Goal: Task Accomplishment & Management: Use online tool/utility

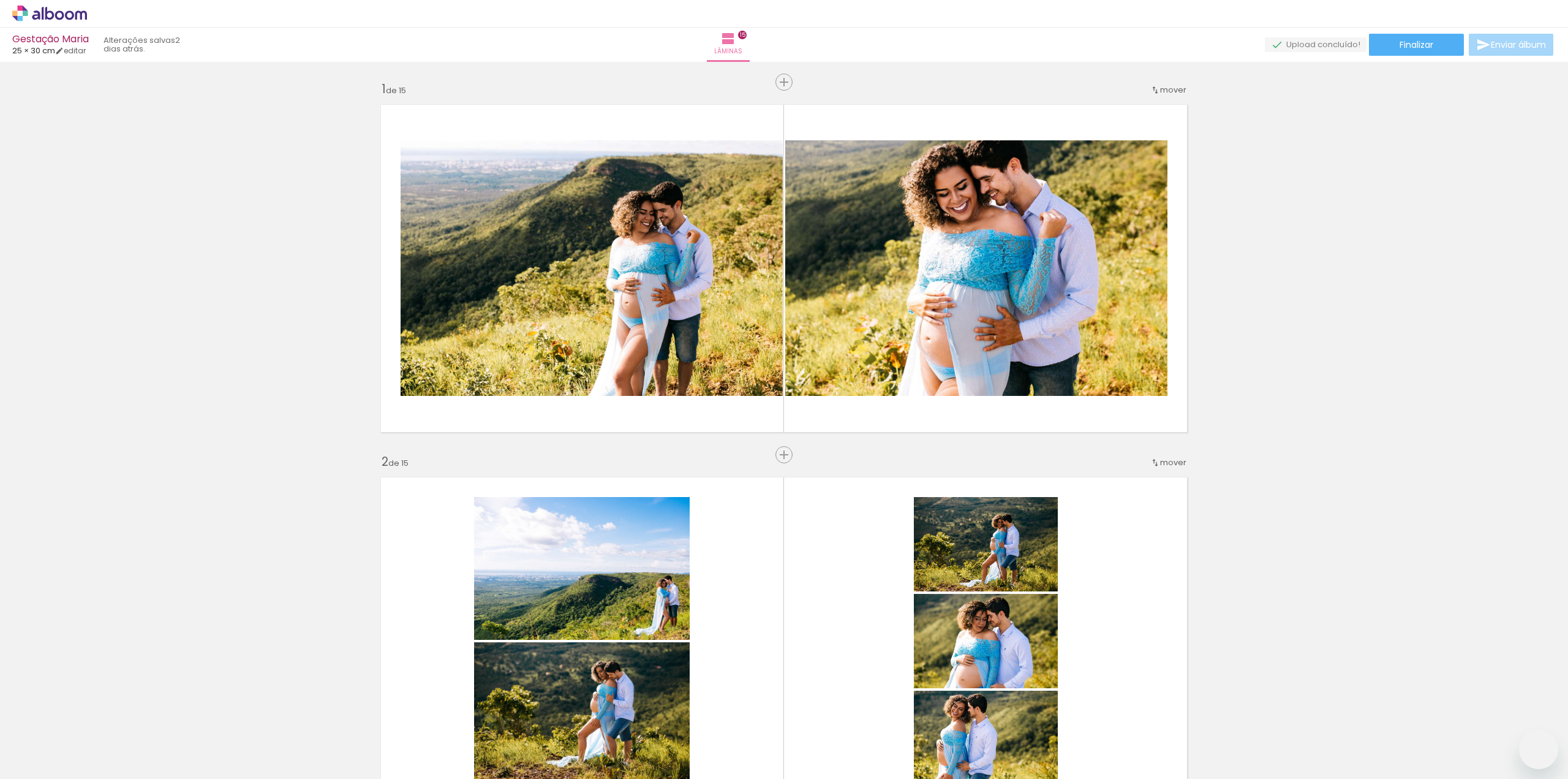
click at [1400, 49] on span "Finalizar" at bounding box center [1417, 45] width 34 height 9
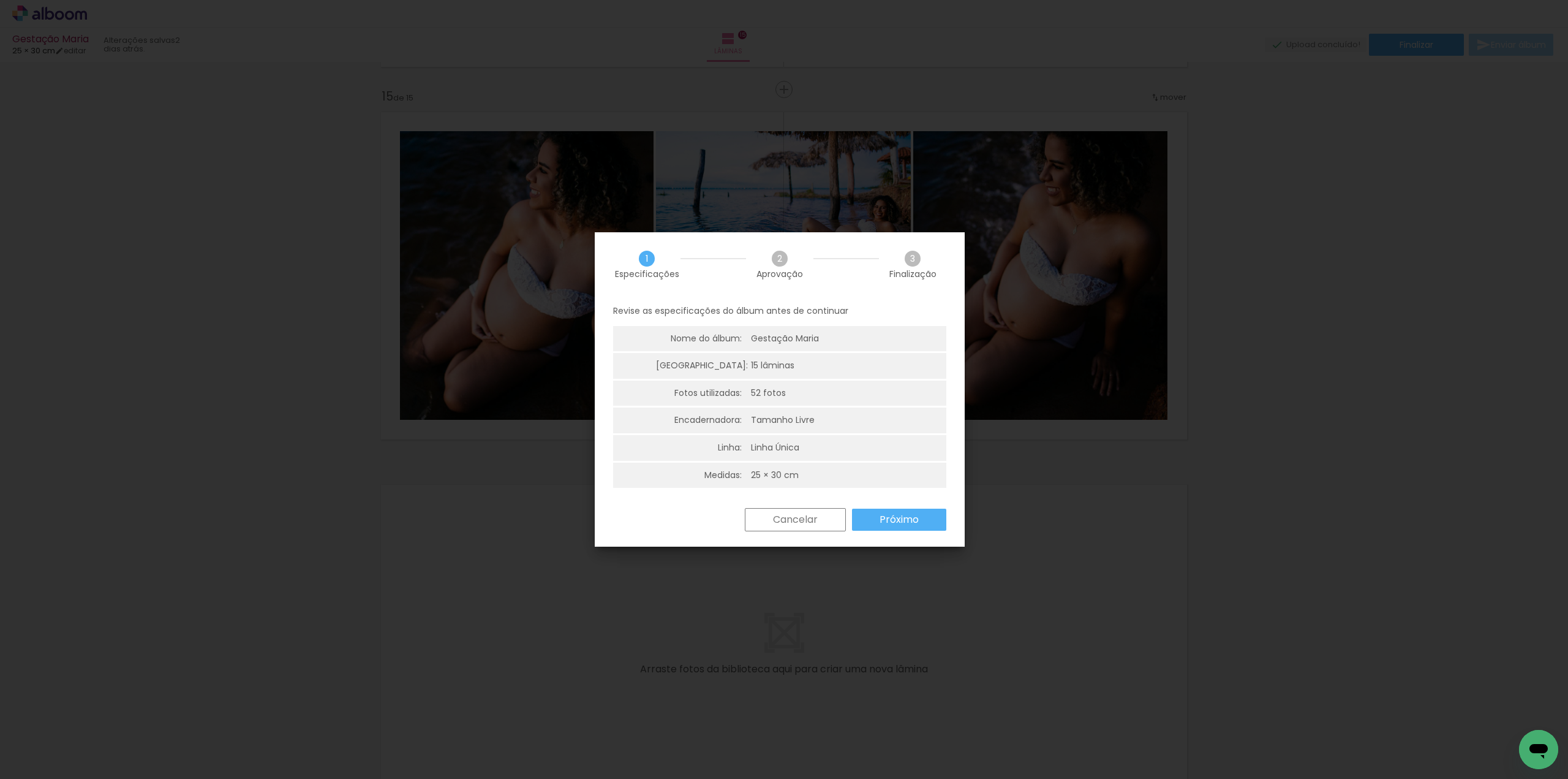
scroll to position [307, 0]
click at [831, 524] on paper-button "Cancelar" at bounding box center [795, 519] width 101 height 23
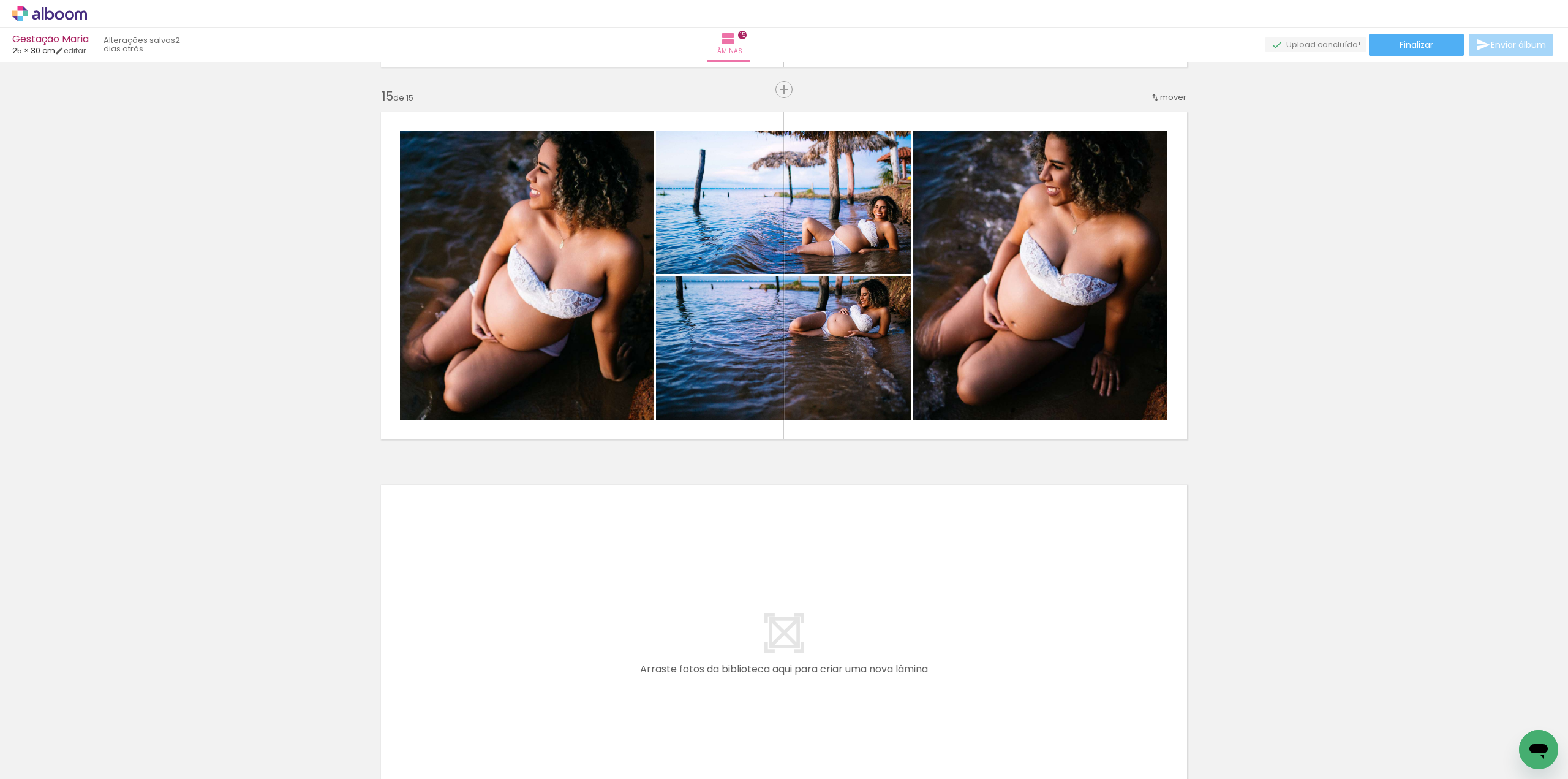
click at [73, 24] on div "› Editor de álbum" at bounding box center [784, 13] width 1568 height 27
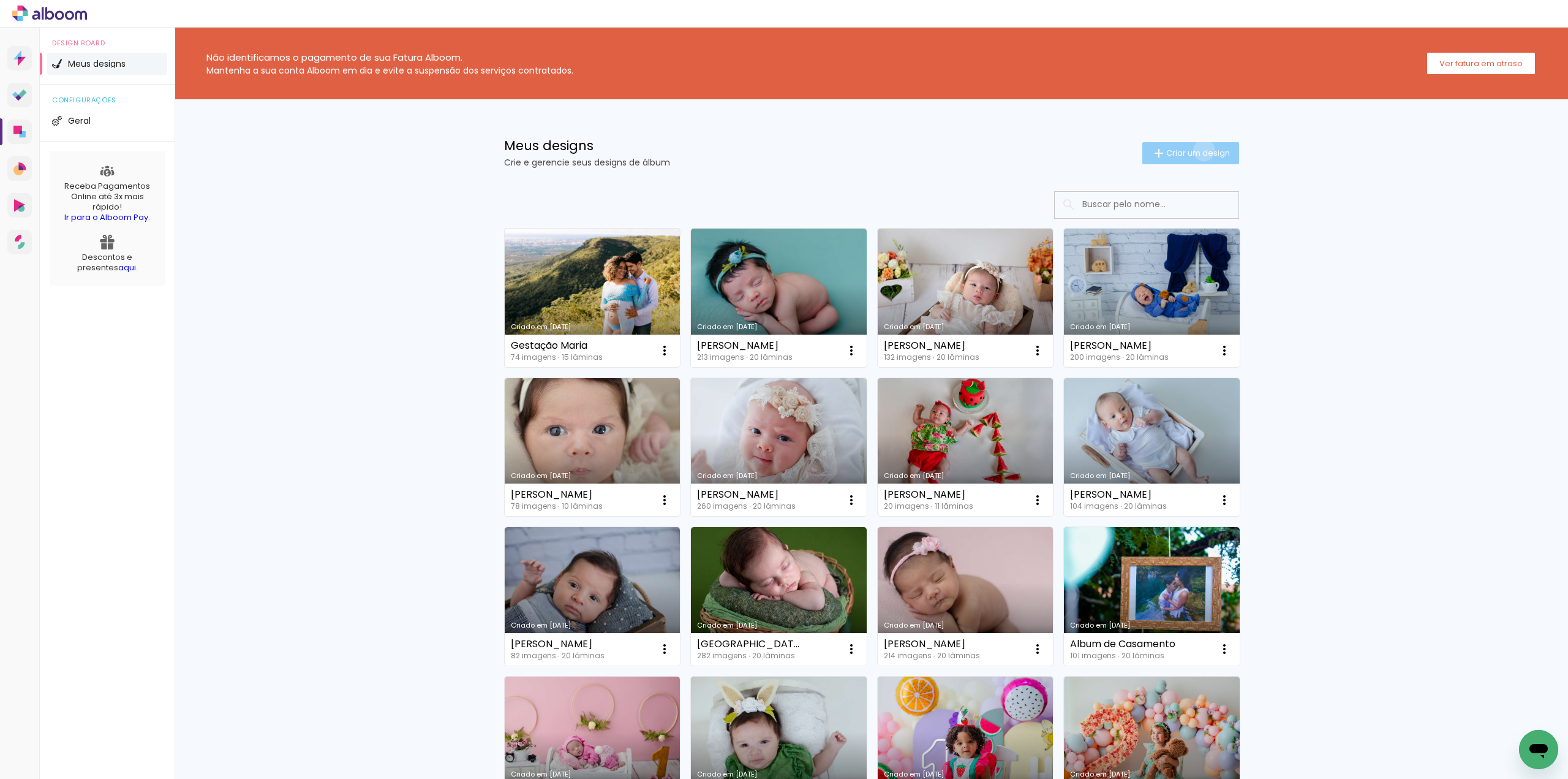
click at [1197, 150] on span "Criar um design" at bounding box center [1198, 153] width 64 height 8
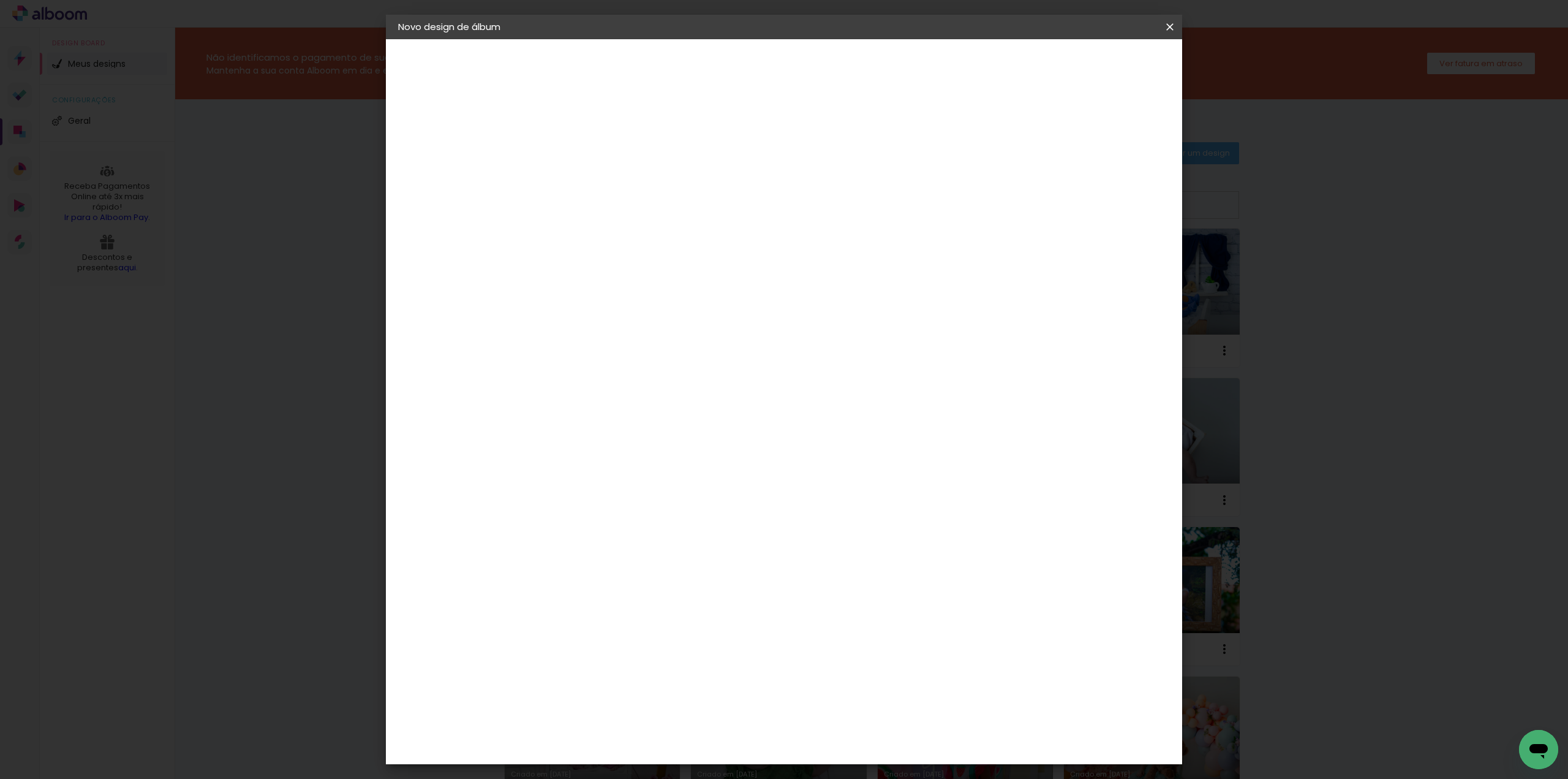
click at [603, 176] on paper-input-container "Título do álbum" at bounding box center [599, 165] width 9 height 31
type input "Kamila"
type paper-input "Kamila"
click at [724, 55] on paper-button "Avançar" at bounding box center [694, 65] width 60 height 21
click at [828, 175] on paper-item "Tamanho Livre" at bounding box center [769, 186] width 118 height 27
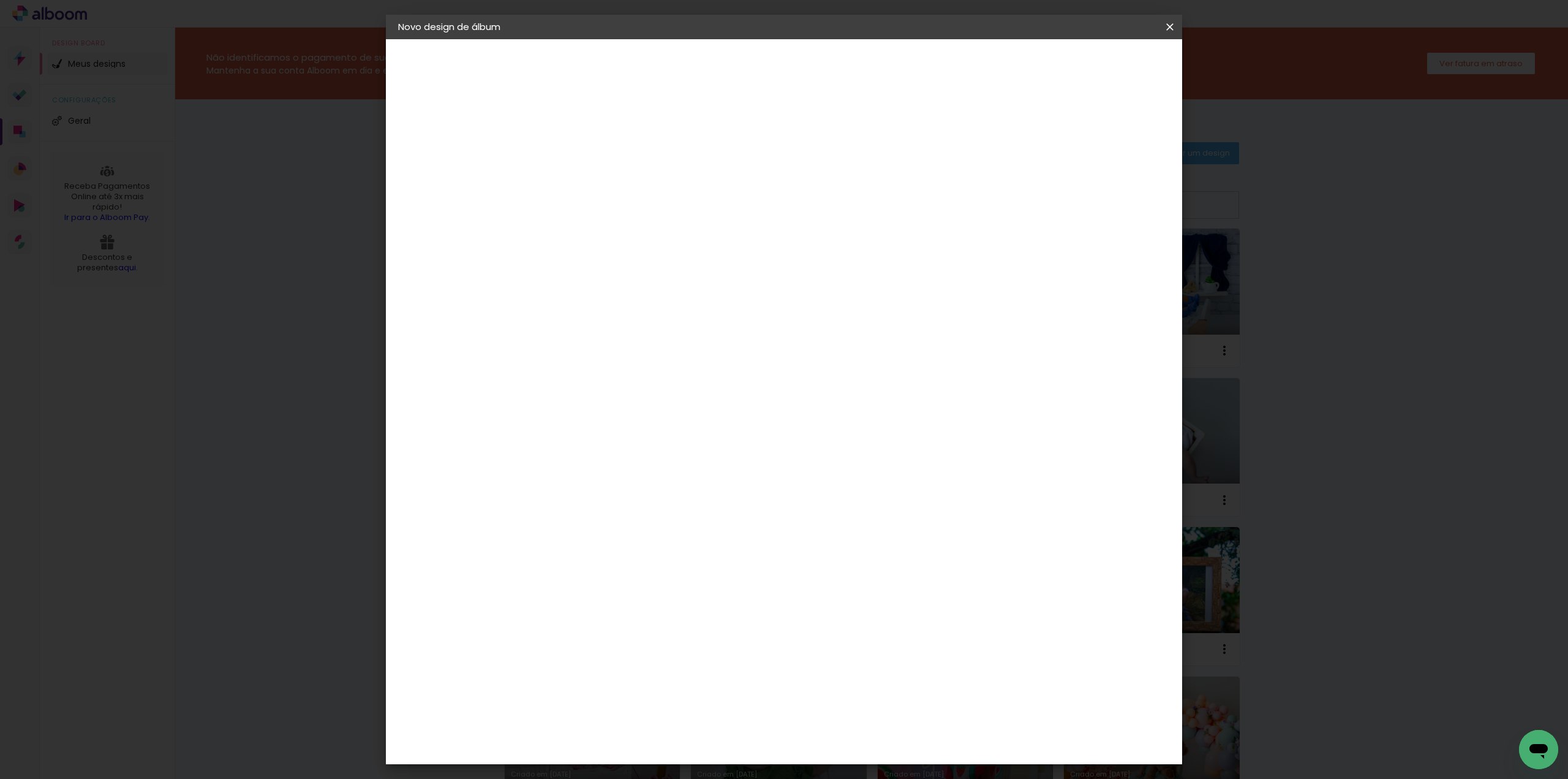
drag, startPoint x: 972, startPoint y: 187, endPoint x: 965, endPoint y: 193, distance: 9.2
click at [828, 190] on paper-item "Tamanho Livre" at bounding box center [769, 186] width 118 height 27
click at [0, 0] on slot "Tamanho Livre" at bounding box center [0, 0] width 0 height 0
click at [0, 0] on slot "Avançar" at bounding box center [0, 0] width 0 height 0
click at [572, 347] on input "30" at bounding box center [560, 348] width 32 height 19
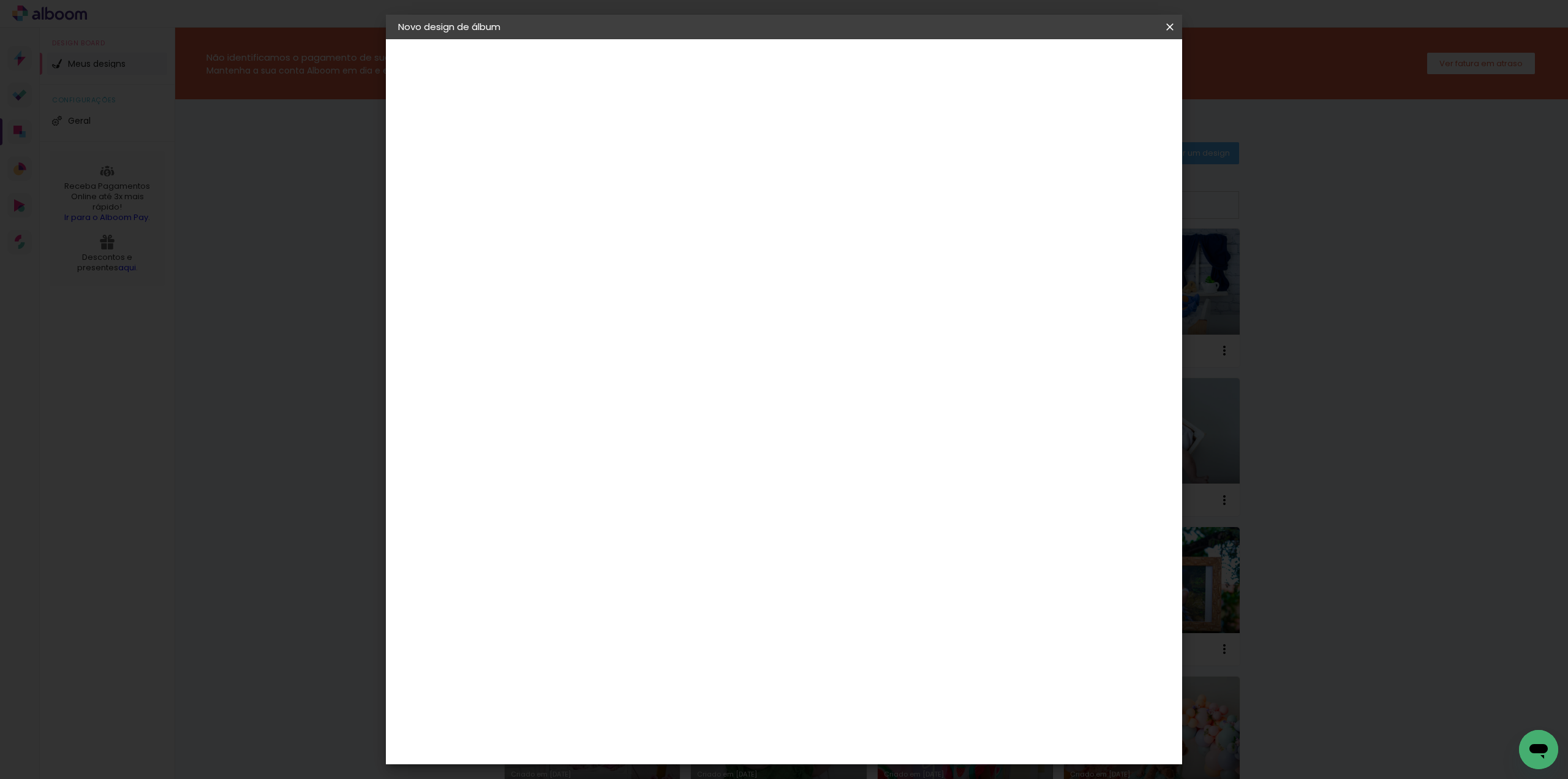
drag, startPoint x: 572, startPoint y: 347, endPoint x: 559, endPoint y: 341, distance: 14.3
click at [559, 341] on input "30" at bounding box center [560, 348] width 32 height 19
type input "25"
type paper-input "25"
click at [1093, 66] on span "Iniciar design" at bounding box center [1065, 65] width 56 height 9
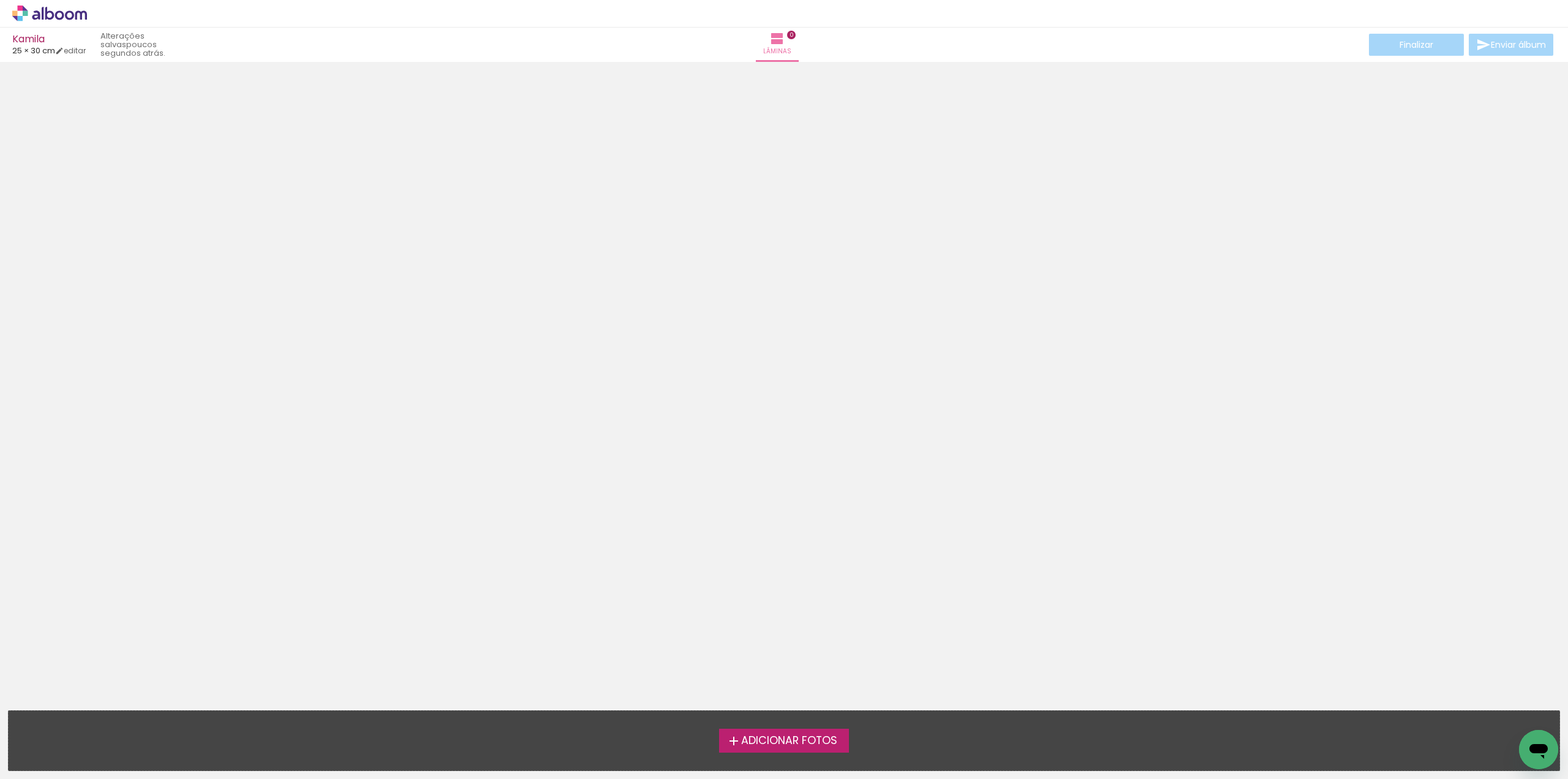
click at [789, 737] on span "Adicionar Fotos" at bounding box center [789, 740] width 96 height 11
click at [0, 0] on input "file" at bounding box center [0, 0] width 0 height 0
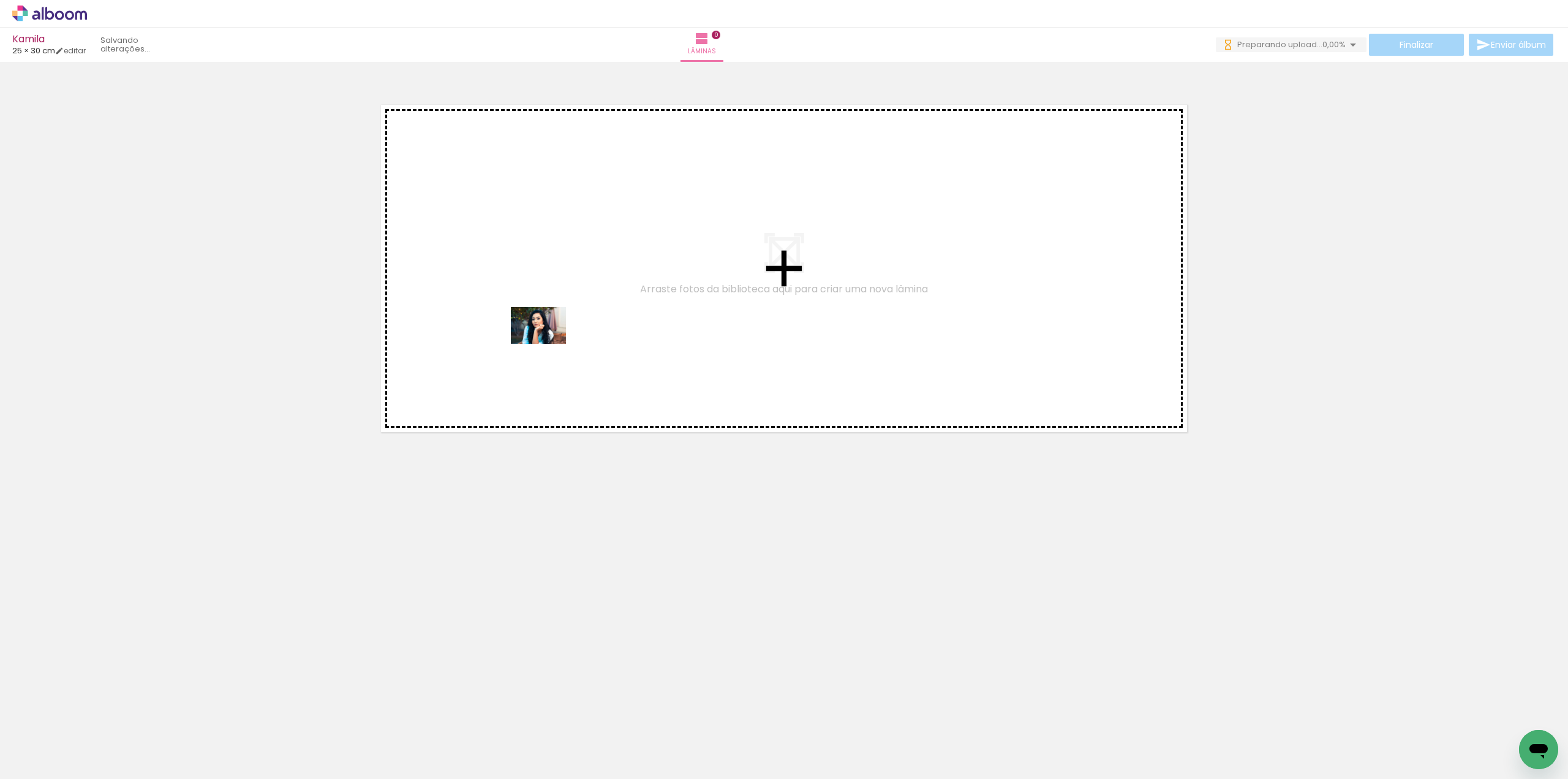
drag, startPoint x: 133, startPoint y: 749, endPoint x: 548, endPoint y: 344, distance: 579.9
click at [548, 344] on quentale-workspace at bounding box center [784, 390] width 1568 height 779
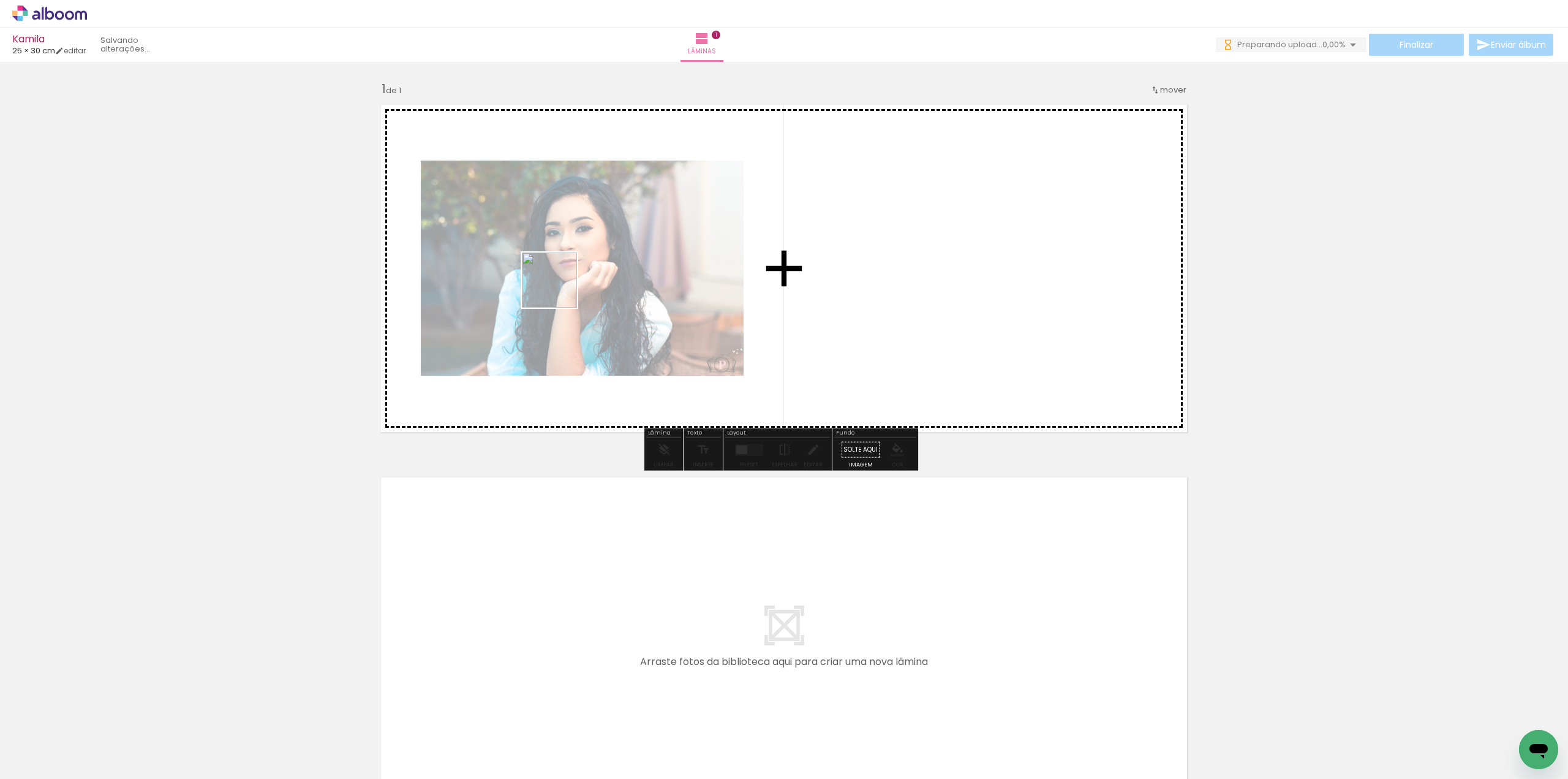
drag, startPoint x: 276, startPoint y: 746, endPoint x: 559, endPoint y: 290, distance: 536.7
click at [559, 290] on quentale-workspace at bounding box center [784, 390] width 1568 height 779
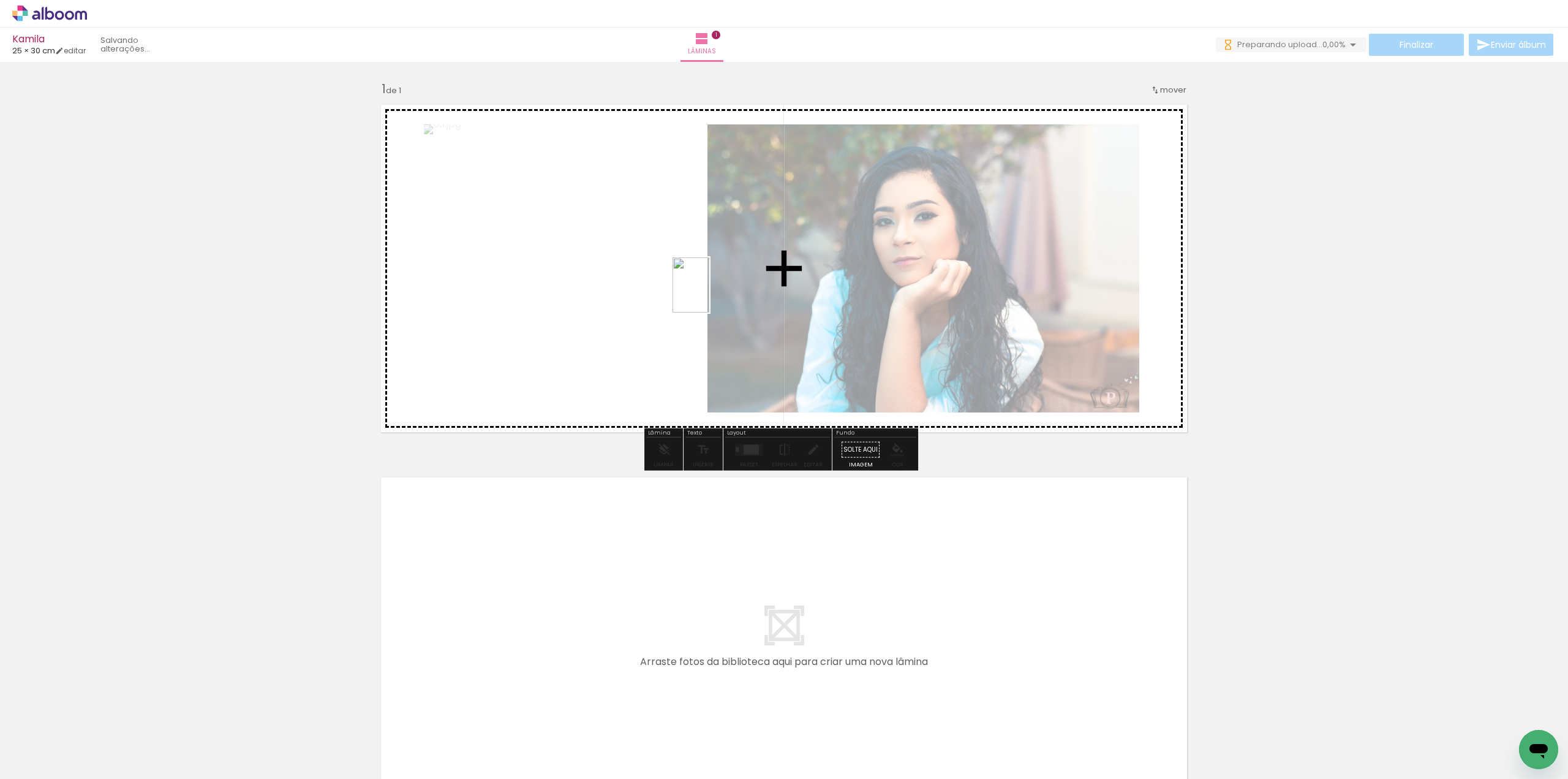
drag, startPoint x: 416, startPoint y: 742, endPoint x: 709, endPoint y: 294, distance: 535.3
click at [709, 294] on quentale-workspace at bounding box center [784, 390] width 1568 height 779
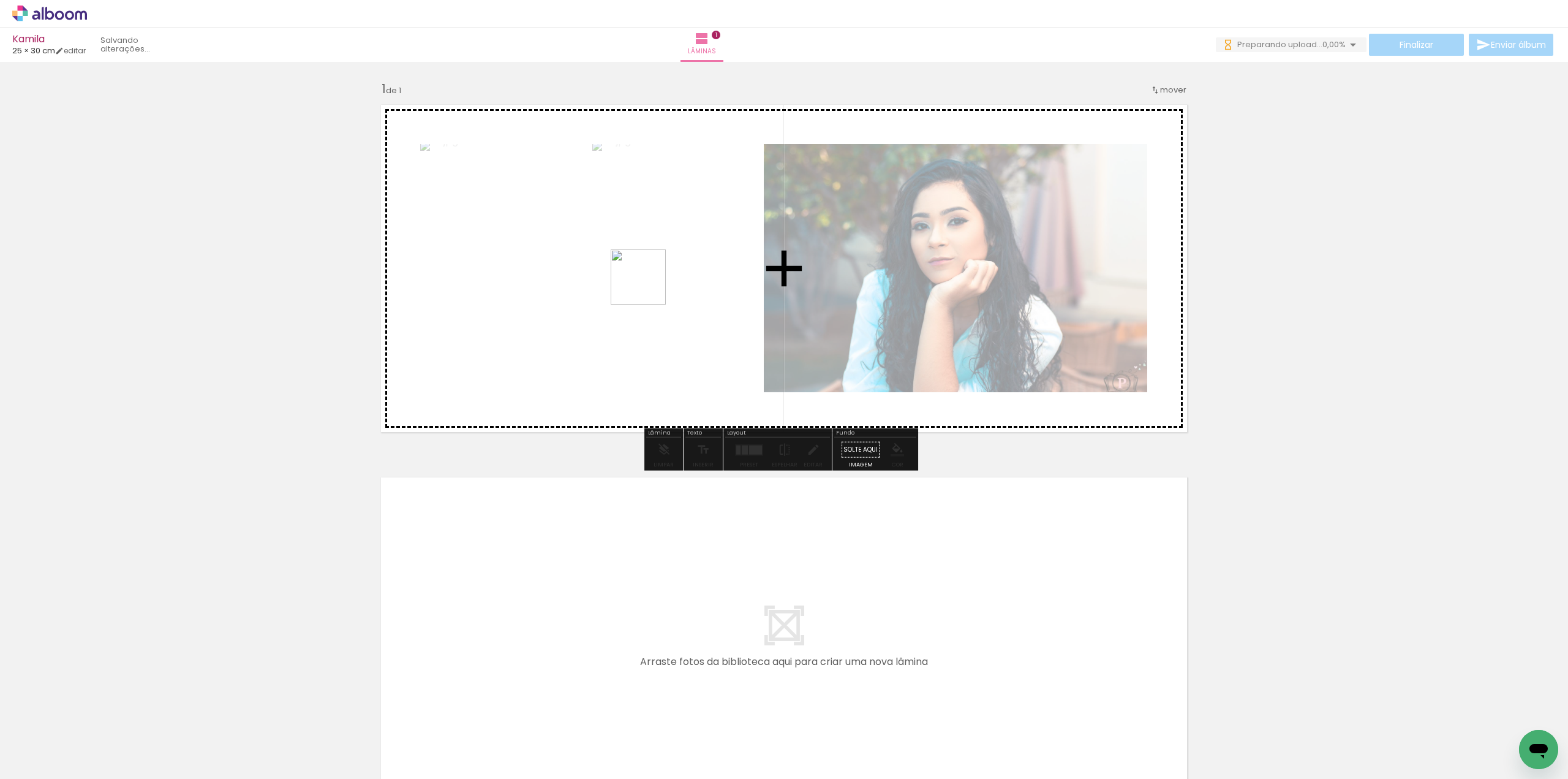
drag, startPoint x: 555, startPoint y: 742, endPoint x: 648, endPoint y: 286, distance: 465.4
click at [648, 286] on quentale-workspace at bounding box center [784, 390] width 1568 height 779
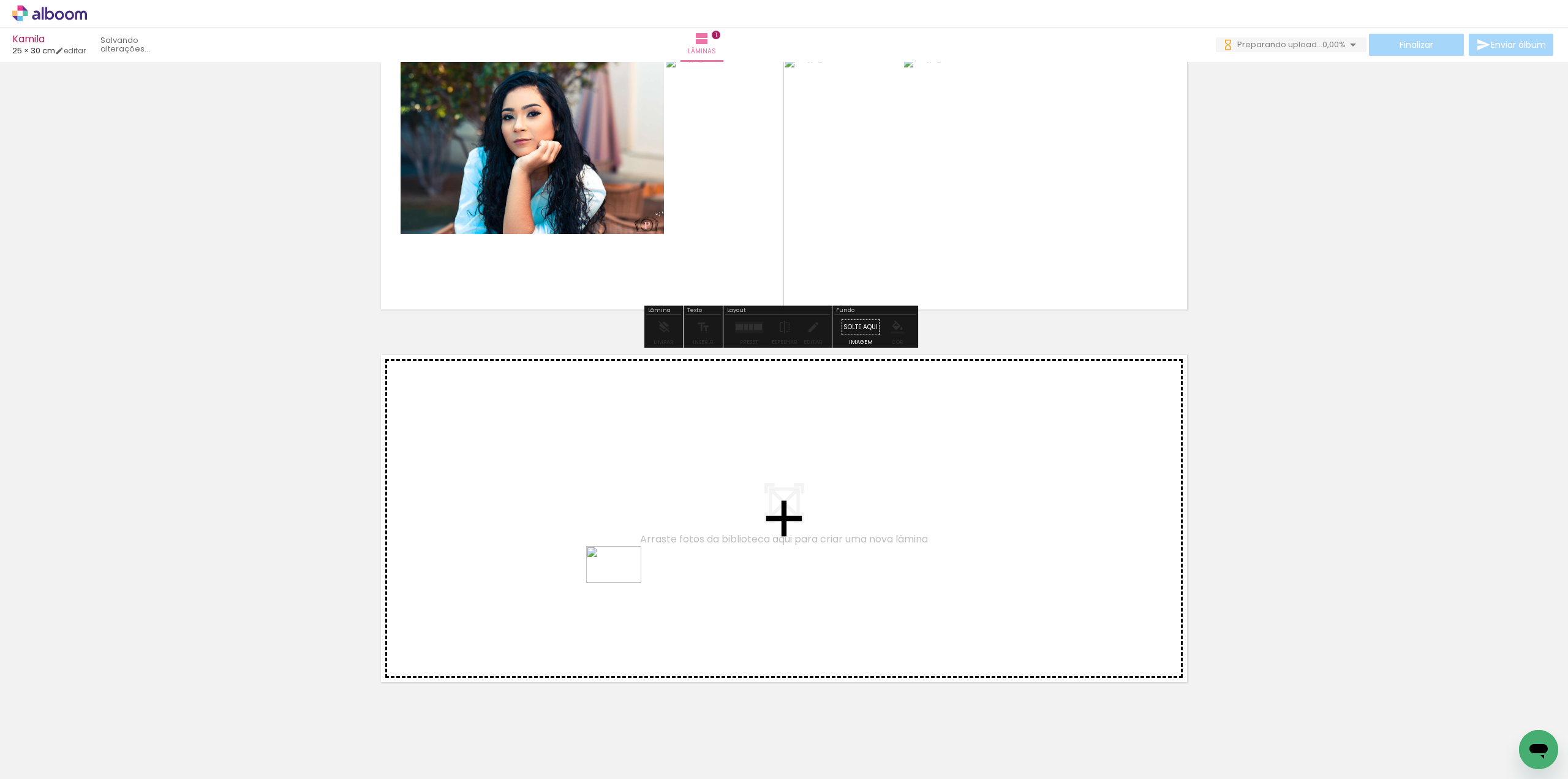
drag, startPoint x: 683, startPoint y: 754, endPoint x: 620, endPoint y: 577, distance: 187.9
click at [620, 577] on quentale-workspace at bounding box center [784, 390] width 1568 height 779
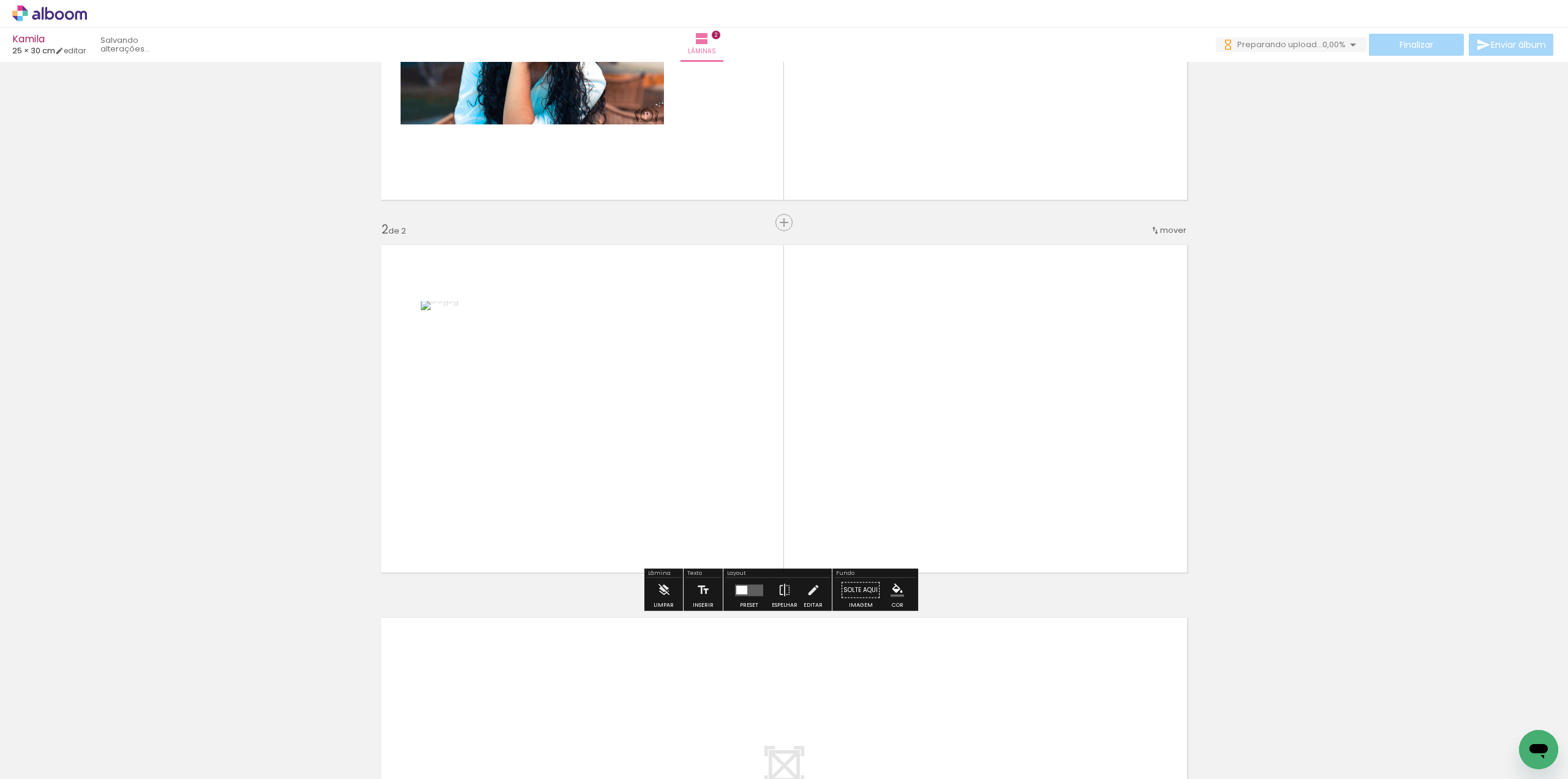
scroll to position [258, 0]
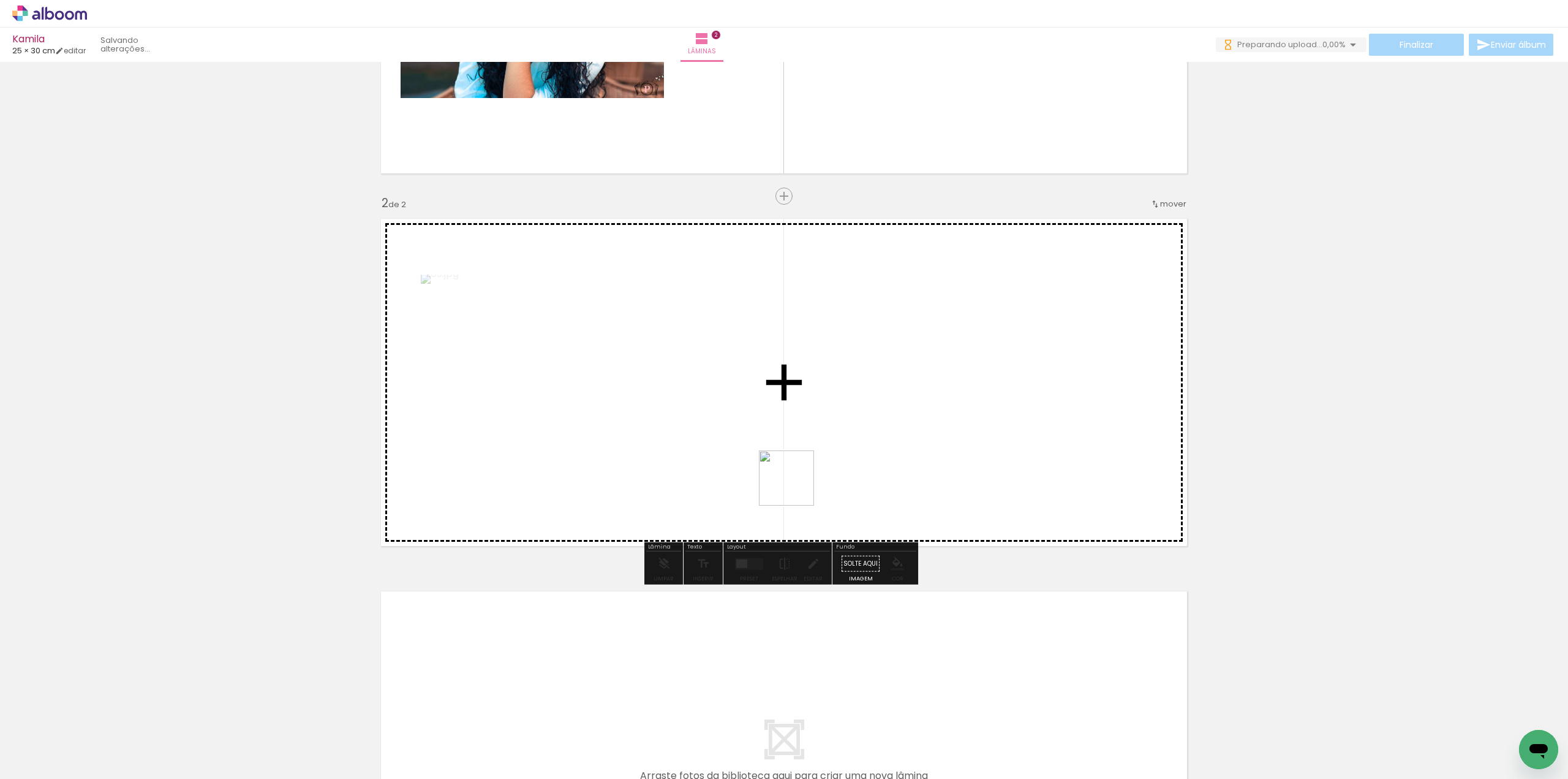
drag, startPoint x: 833, startPoint y: 747, endPoint x: 796, endPoint y: 487, distance: 262.6
click at [796, 487] on quentale-workspace at bounding box center [784, 390] width 1568 height 779
drag, startPoint x: 945, startPoint y: 733, endPoint x: 920, endPoint y: 330, distance: 403.8
click at [920, 330] on quentale-workspace at bounding box center [784, 390] width 1568 height 779
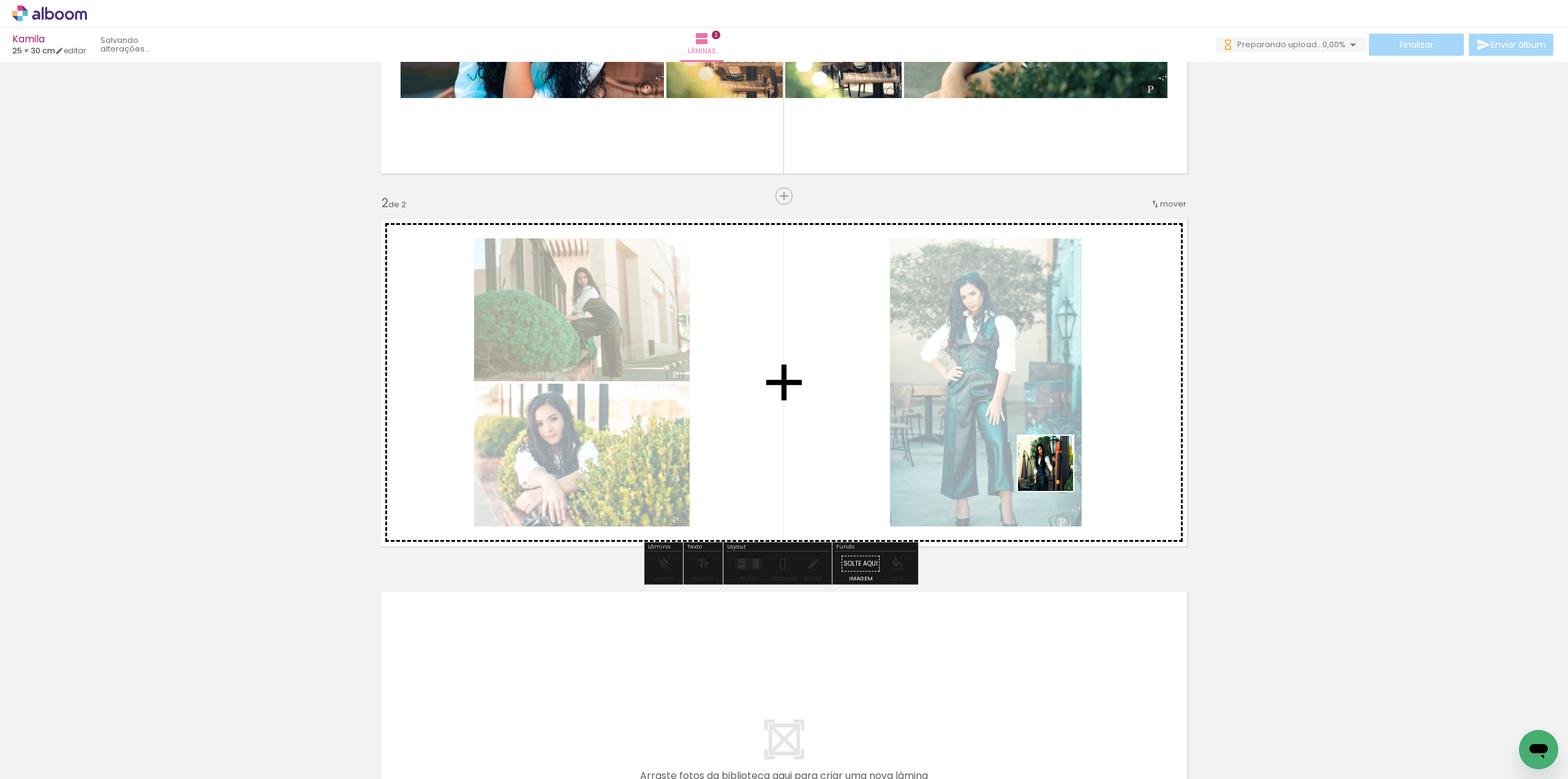
drag, startPoint x: 1093, startPoint y: 747, endPoint x: 1055, endPoint y: 472, distance: 277.6
click at [1055, 472] on quentale-workspace at bounding box center [784, 390] width 1568 height 779
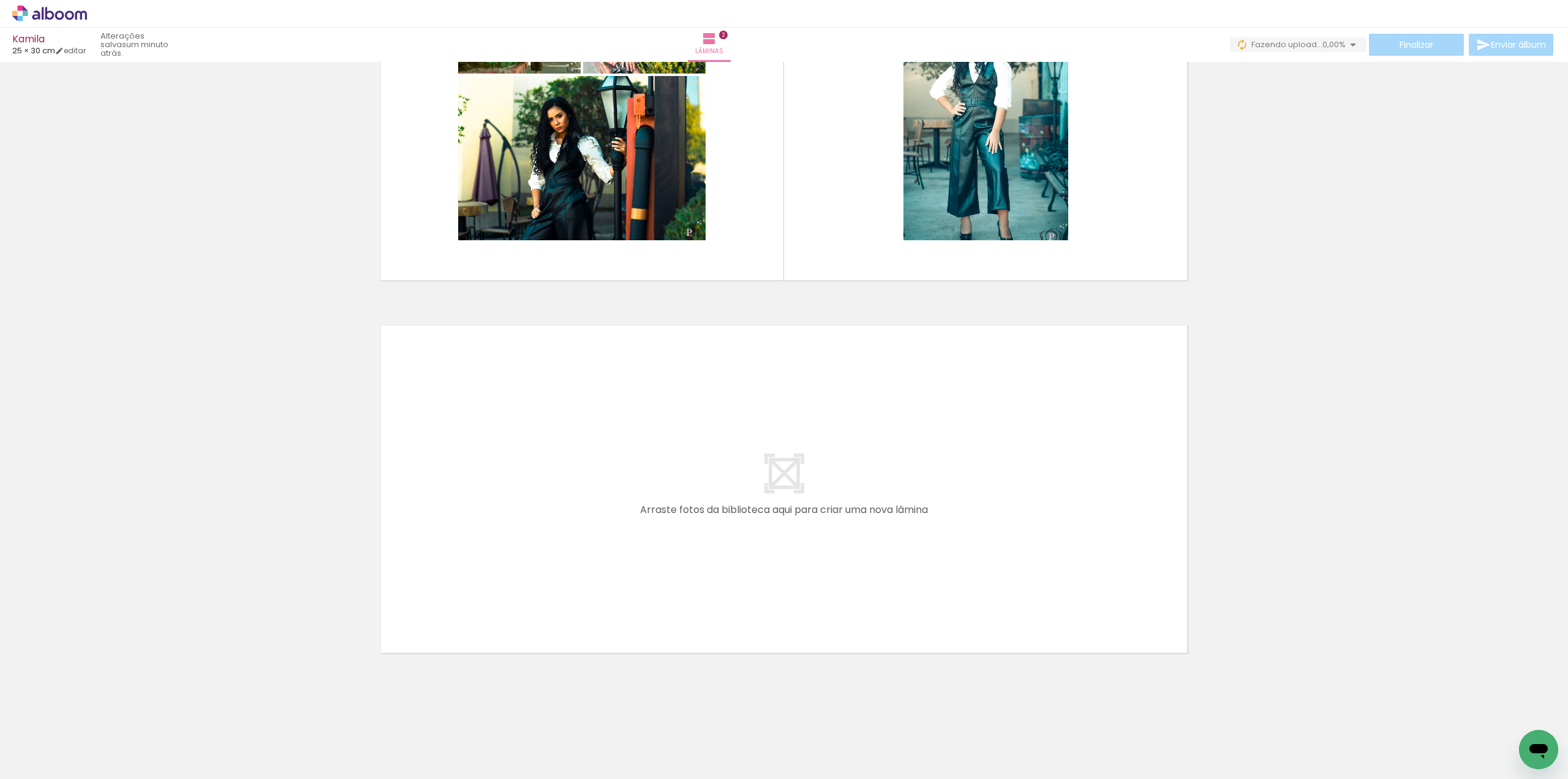
scroll to position [0, 1038]
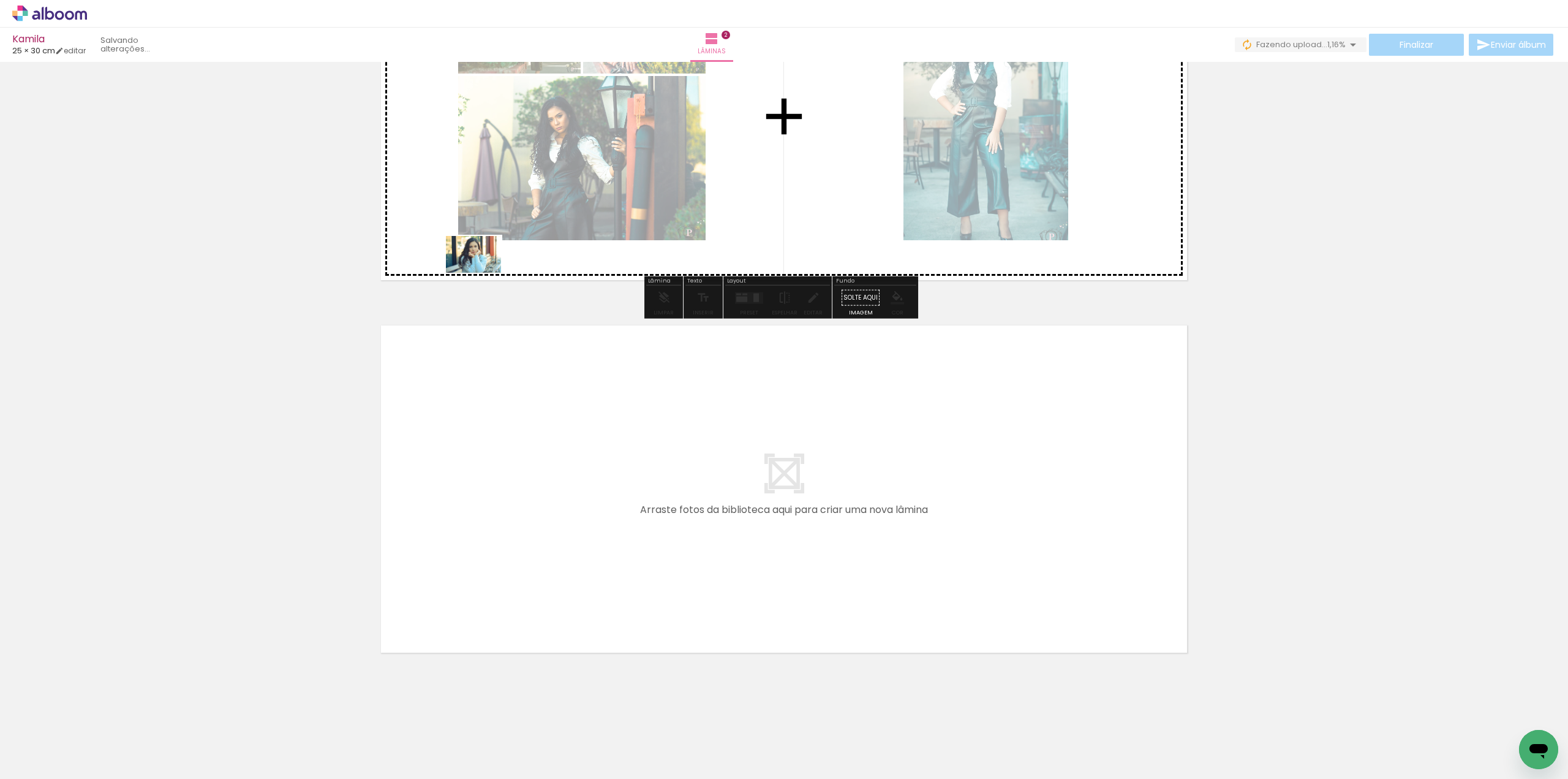
drag, startPoint x: 187, startPoint y: 752, endPoint x: 503, endPoint y: 238, distance: 603.4
click at [503, 238] on quentale-workspace at bounding box center [784, 390] width 1568 height 779
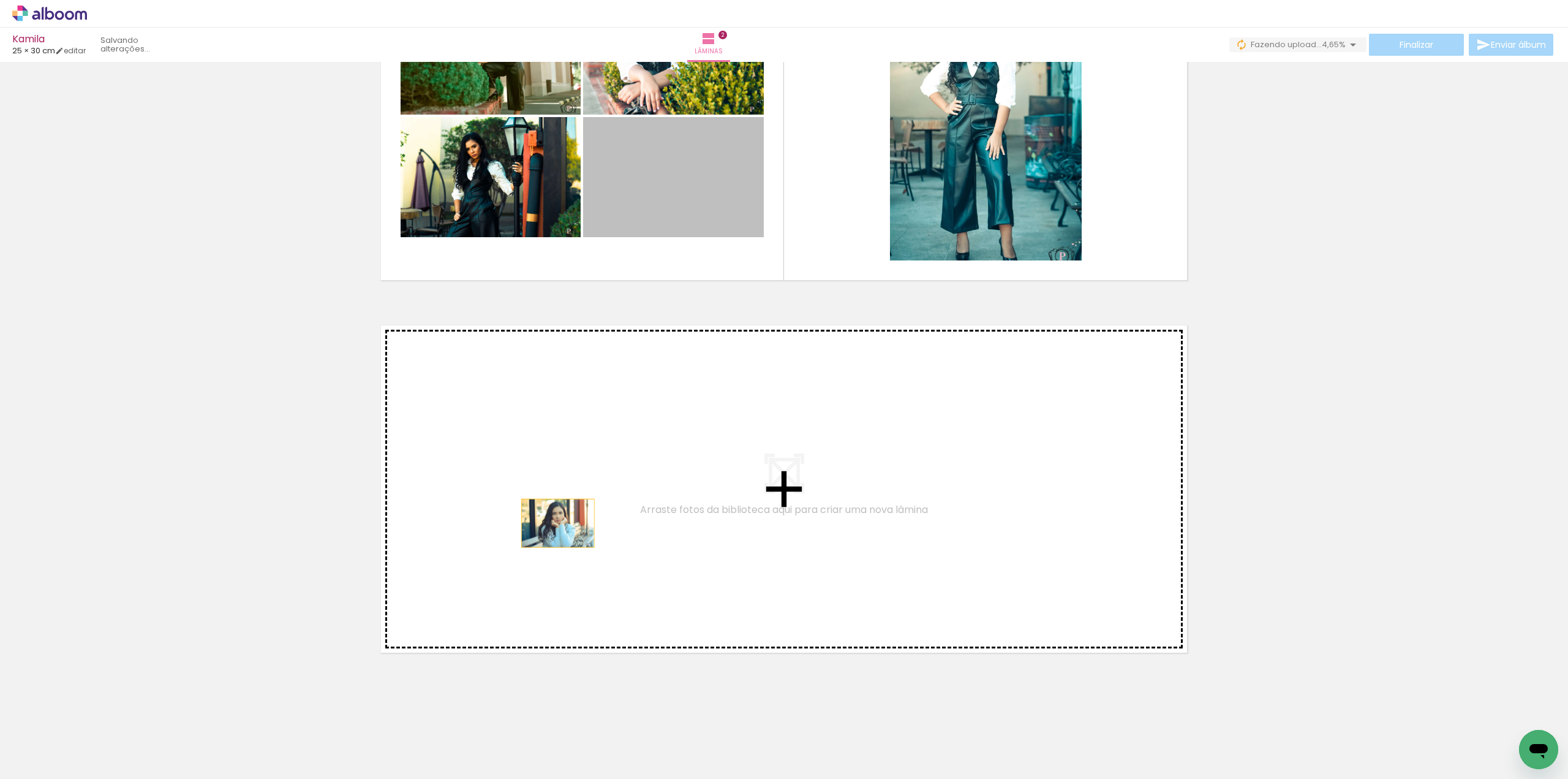
drag, startPoint x: 726, startPoint y: 185, endPoint x: 553, endPoint y: 523, distance: 379.7
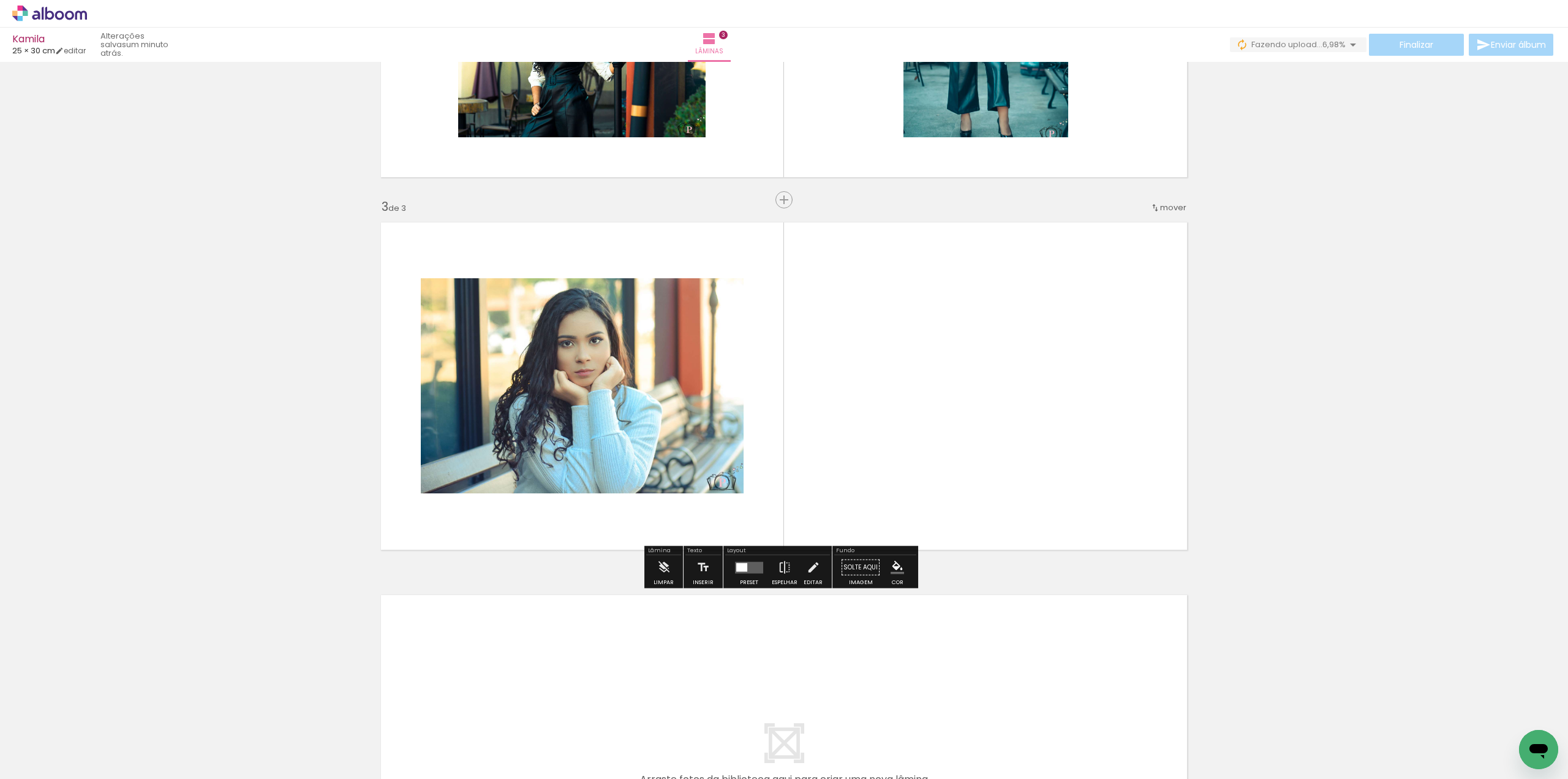
scroll to position [631, 0]
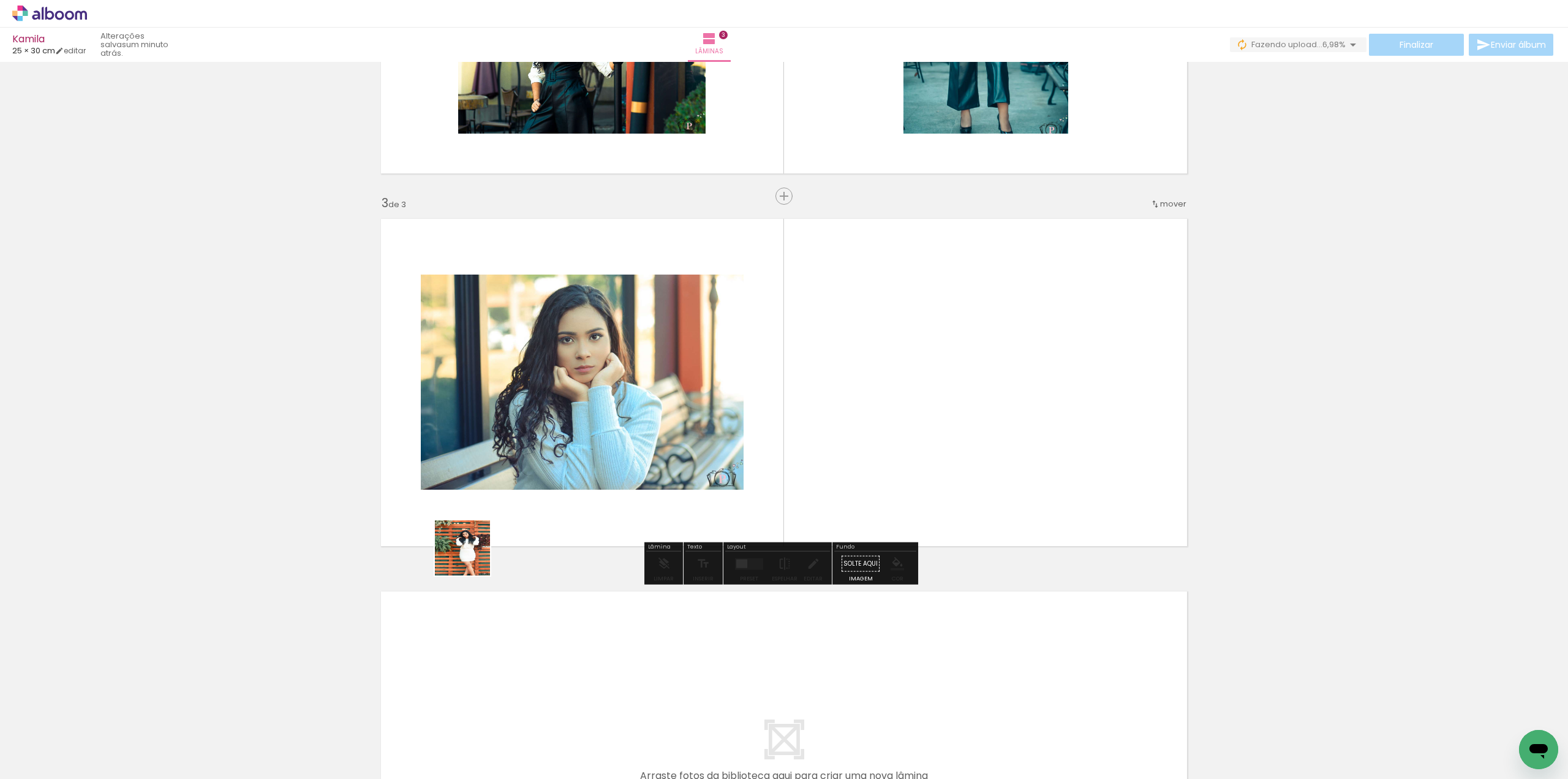
drag, startPoint x: 326, startPoint y: 751, endPoint x: 474, endPoint y: 638, distance: 186.2
click at [474, 552] on quentale-workspace at bounding box center [784, 390] width 1568 height 779
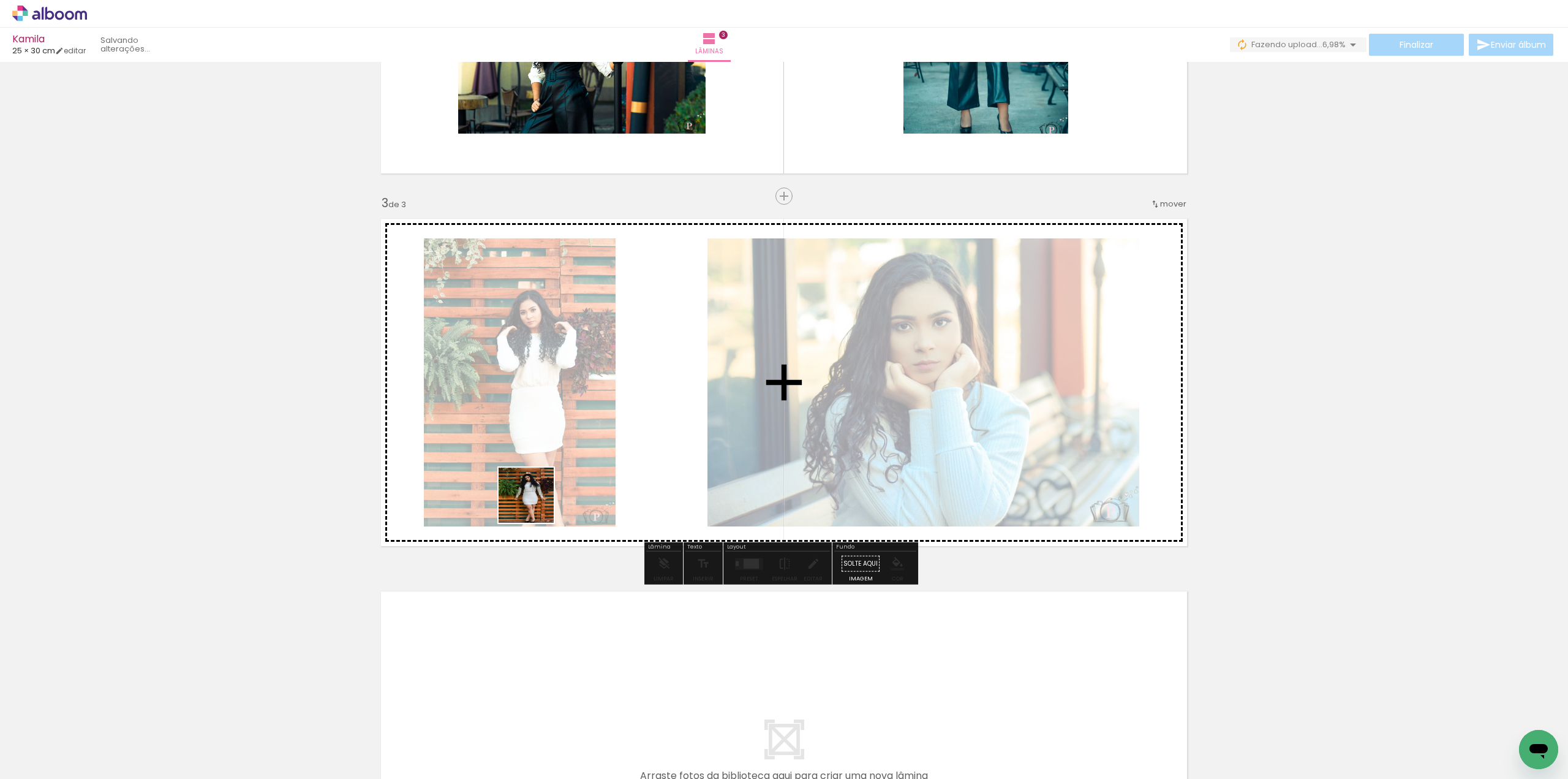
drag, startPoint x: 467, startPoint y: 734, endPoint x: 585, endPoint y: 654, distance: 142.6
click at [535, 504] on quentale-workspace at bounding box center [784, 390] width 1568 height 779
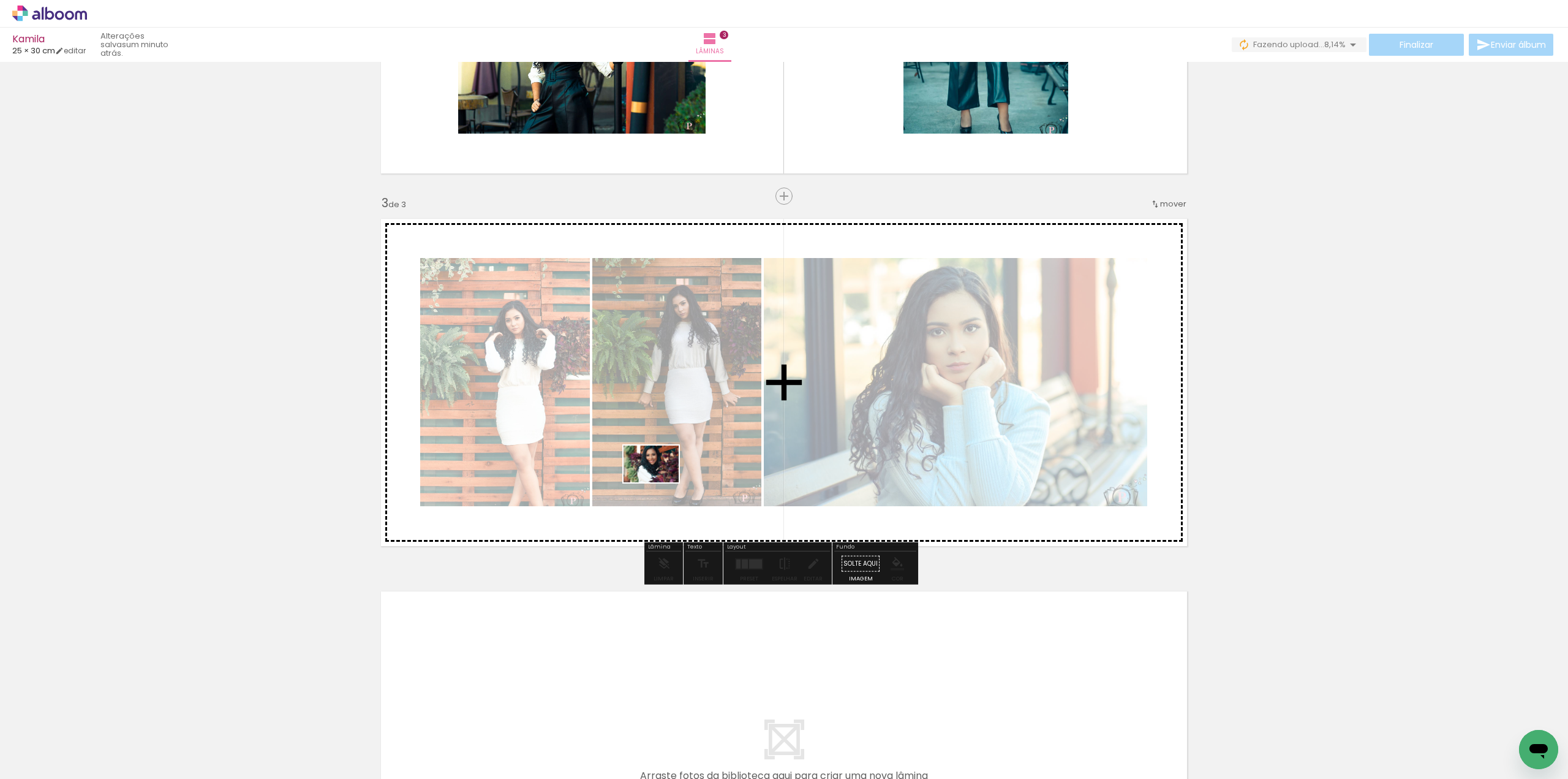
drag, startPoint x: 600, startPoint y: 732, endPoint x: 660, endPoint y: 482, distance: 257.1
click at [660, 482] on quentale-workspace at bounding box center [784, 390] width 1568 height 779
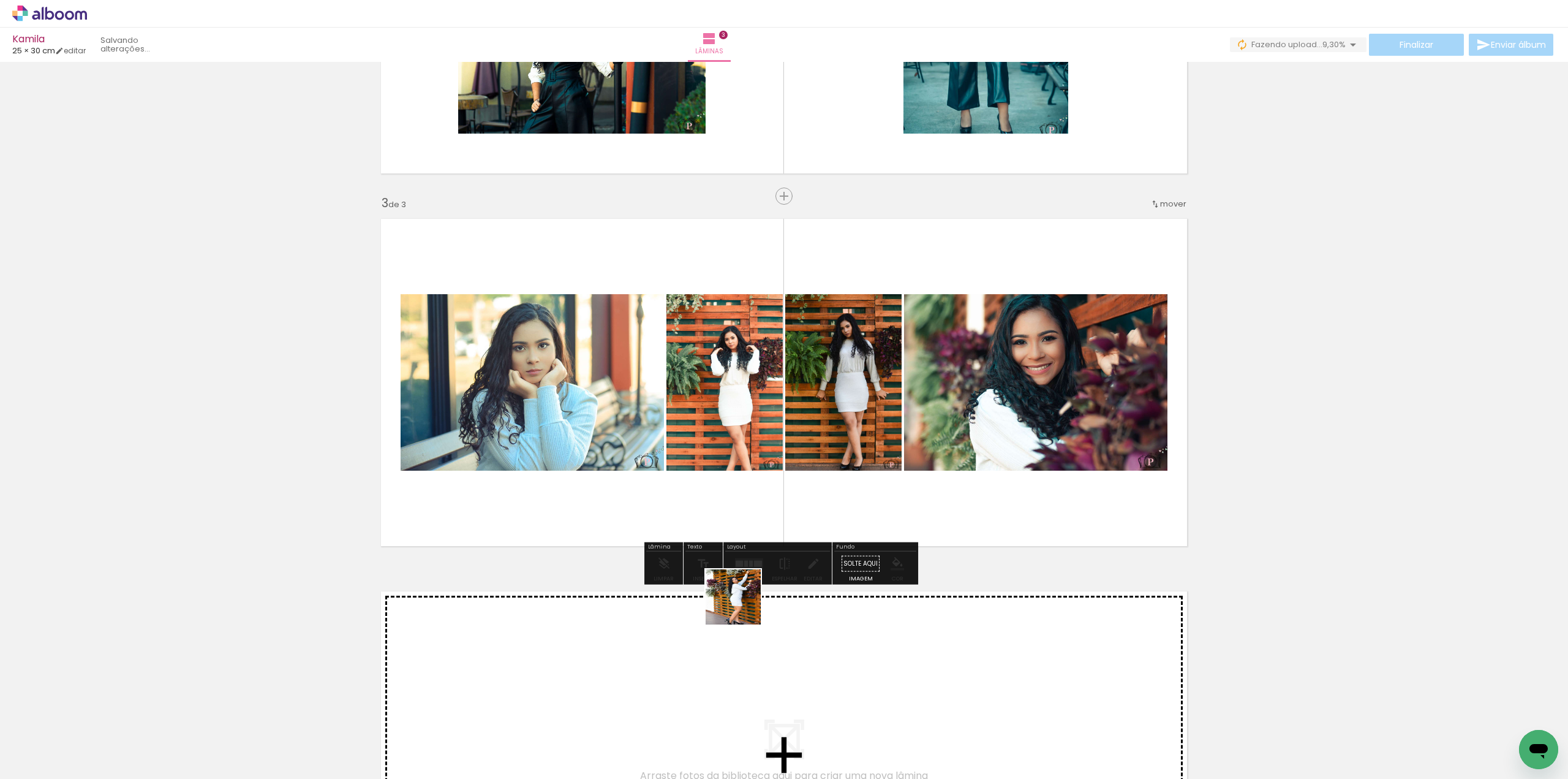
drag, startPoint x: 732, startPoint y: 736, endPoint x: 751, endPoint y: 481, distance: 255.7
click at [751, 481] on quentale-workspace at bounding box center [784, 390] width 1568 height 779
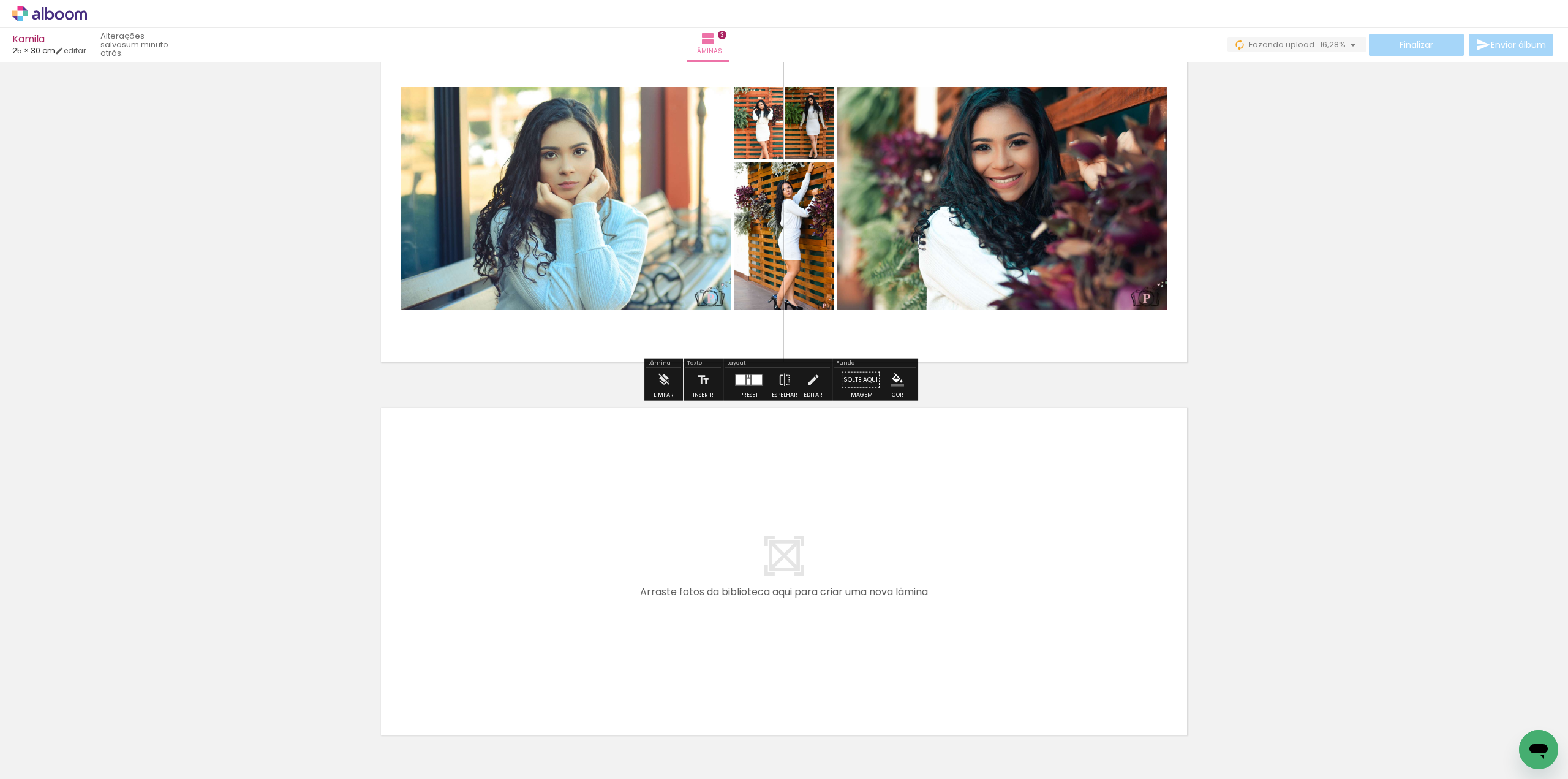
scroll to position [815, 0]
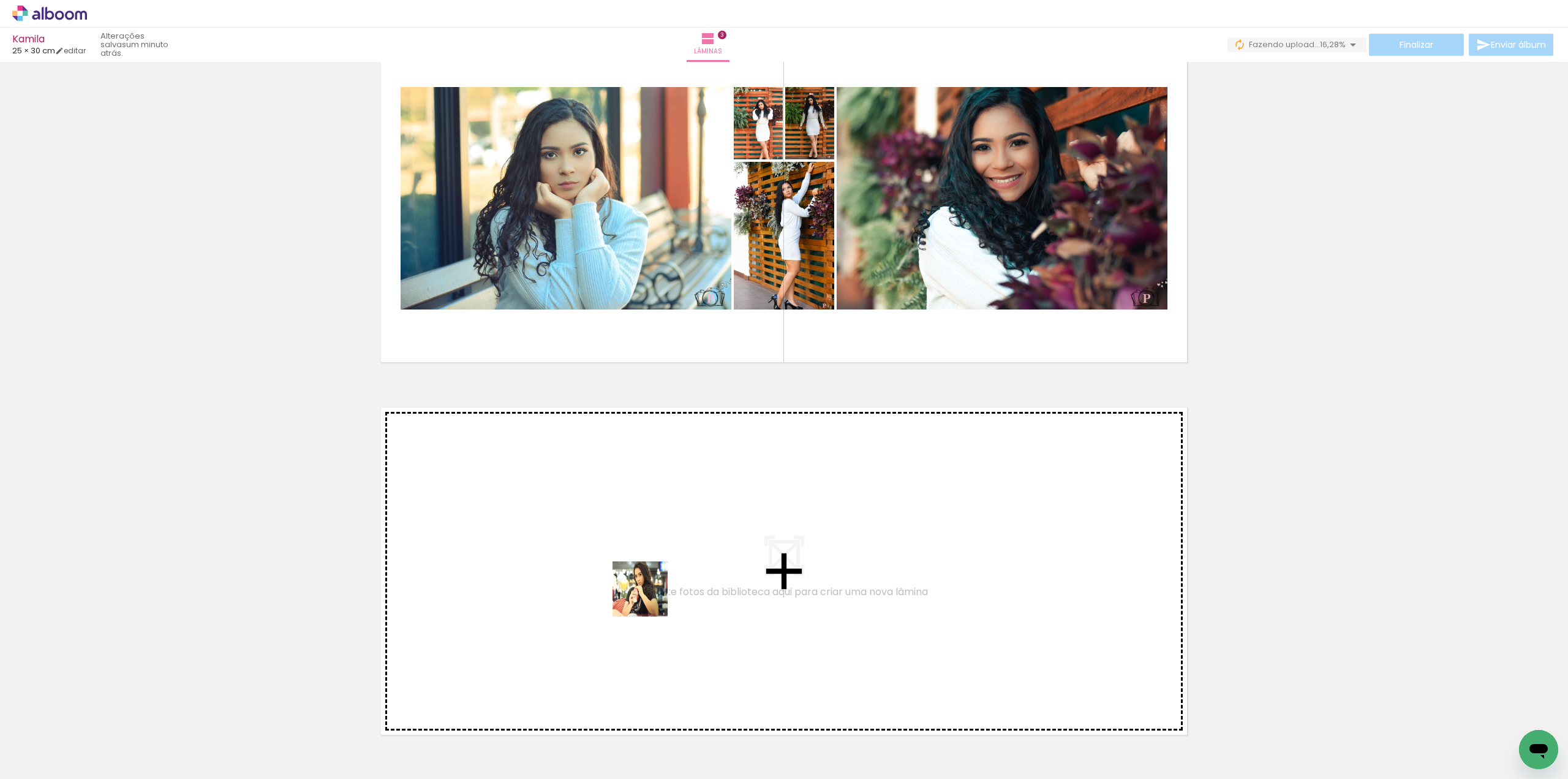
drag, startPoint x: 654, startPoint y: 742, endPoint x: 646, endPoint y: 596, distance: 146.2
click at [646, 596] on quentale-workspace at bounding box center [784, 390] width 1568 height 779
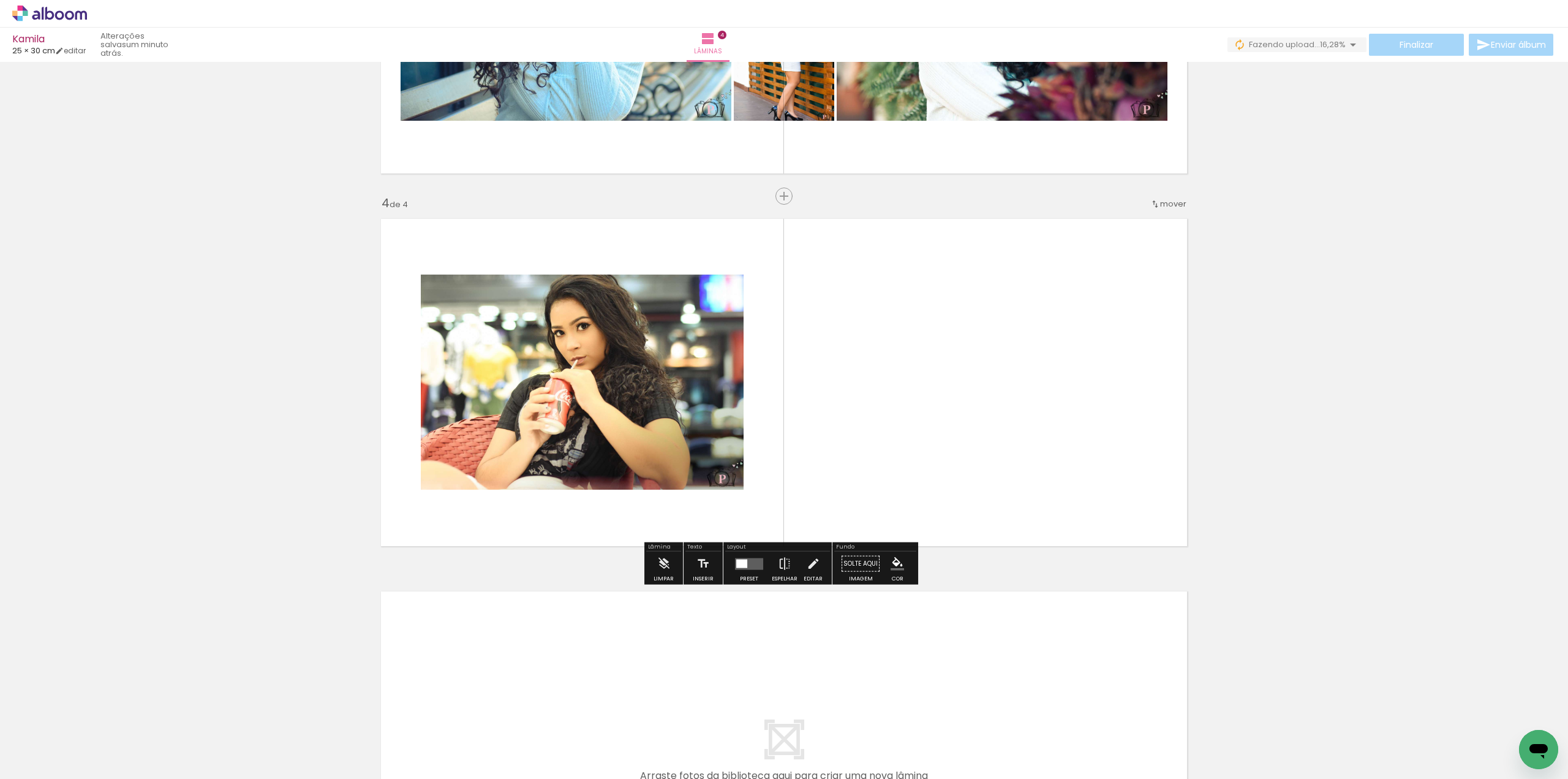
scroll to position [1003, 0]
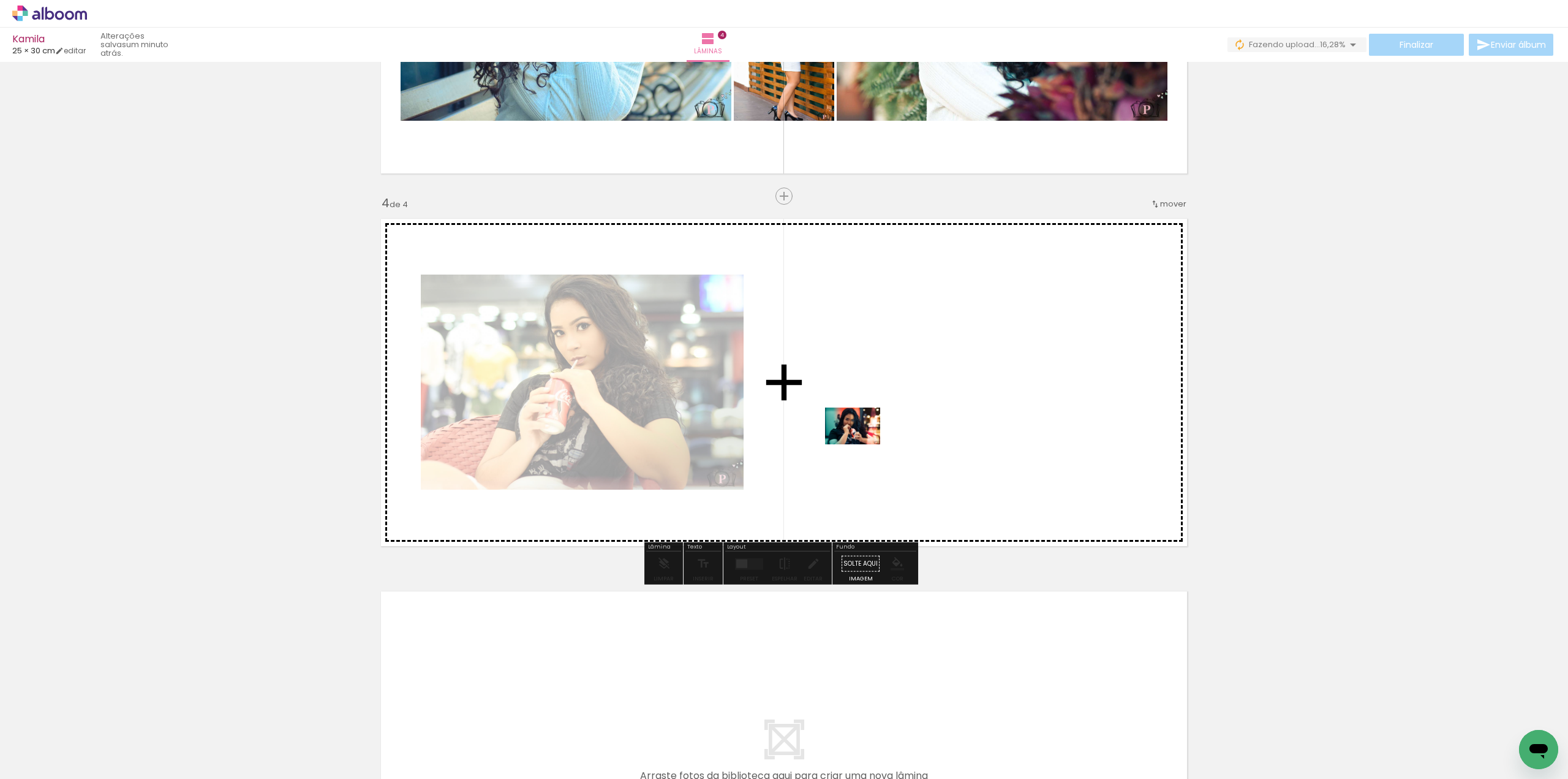
drag, startPoint x: 813, startPoint y: 752, endPoint x: 862, endPoint y: 444, distance: 311.9
click at [862, 444] on quentale-workspace at bounding box center [784, 390] width 1568 height 779
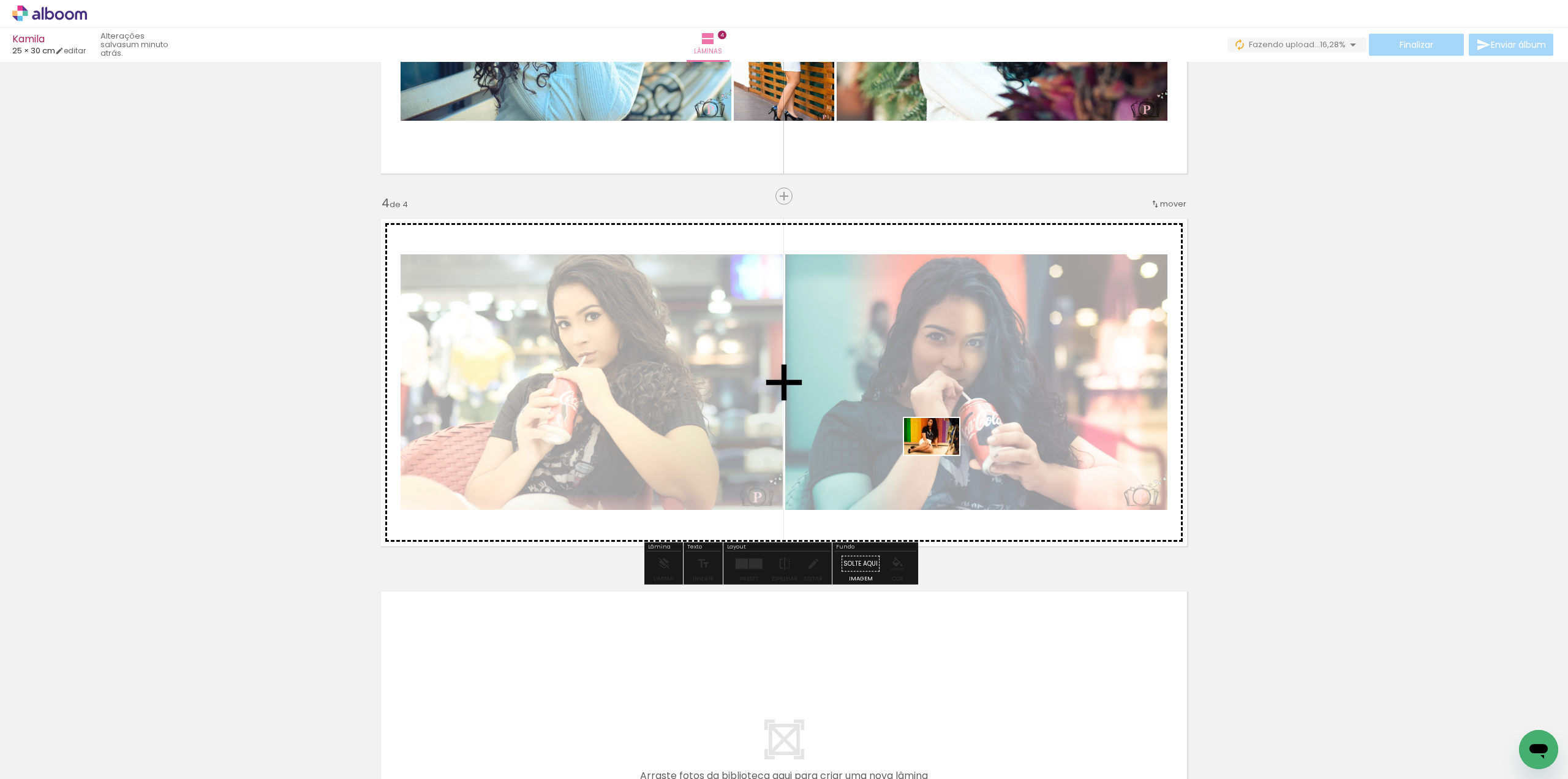
drag, startPoint x: 938, startPoint y: 740, endPoint x: 941, endPoint y: 454, distance: 286.0
click at [941, 454] on quentale-workspace at bounding box center [784, 390] width 1568 height 779
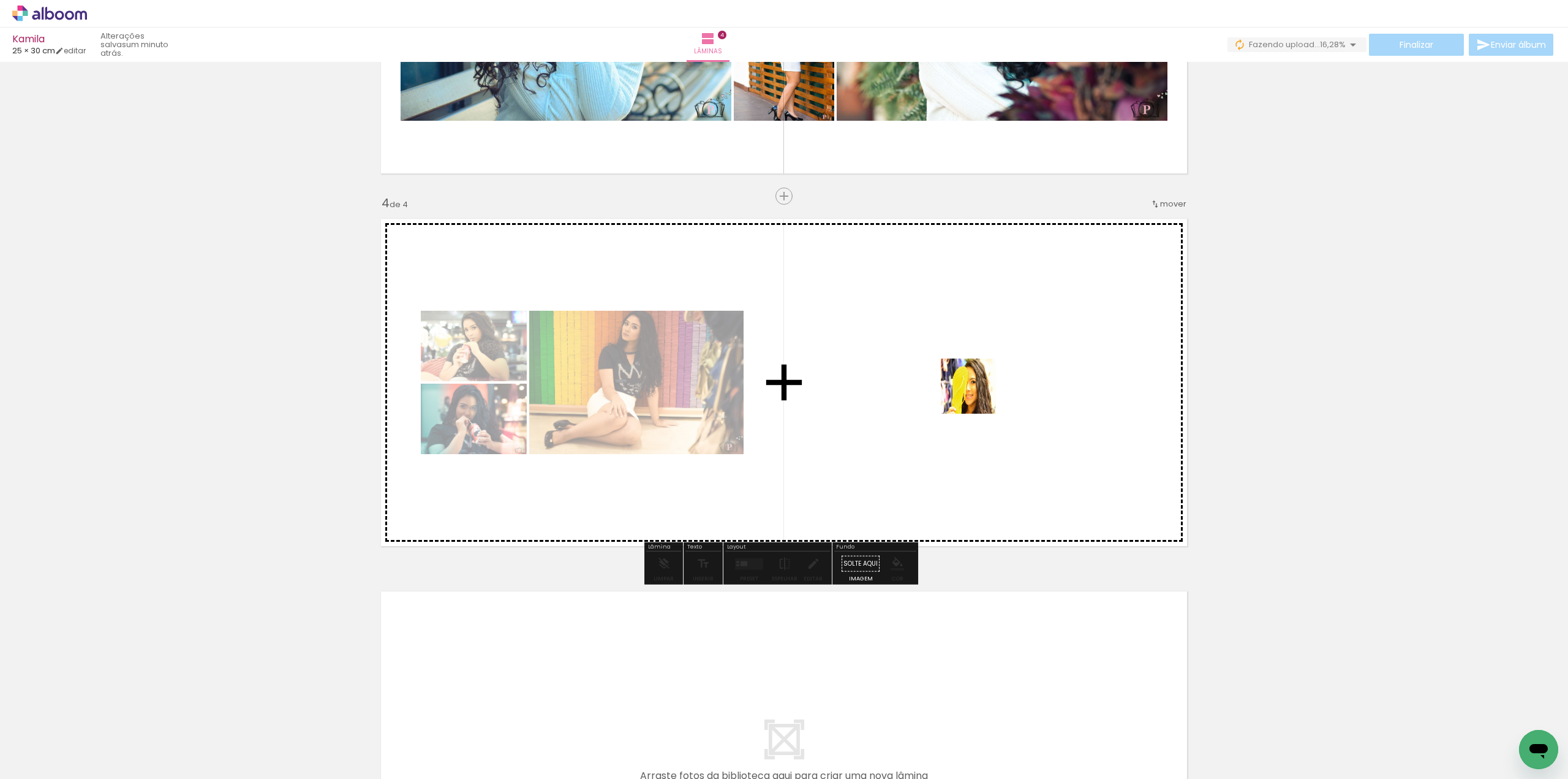
drag, startPoint x: 1077, startPoint y: 732, endPoint x: 969, endPoint y: 367, distance: 380.6
click at [969, 367] on quentale-workspace at bounding box center [784, 390] width 1568 height 779
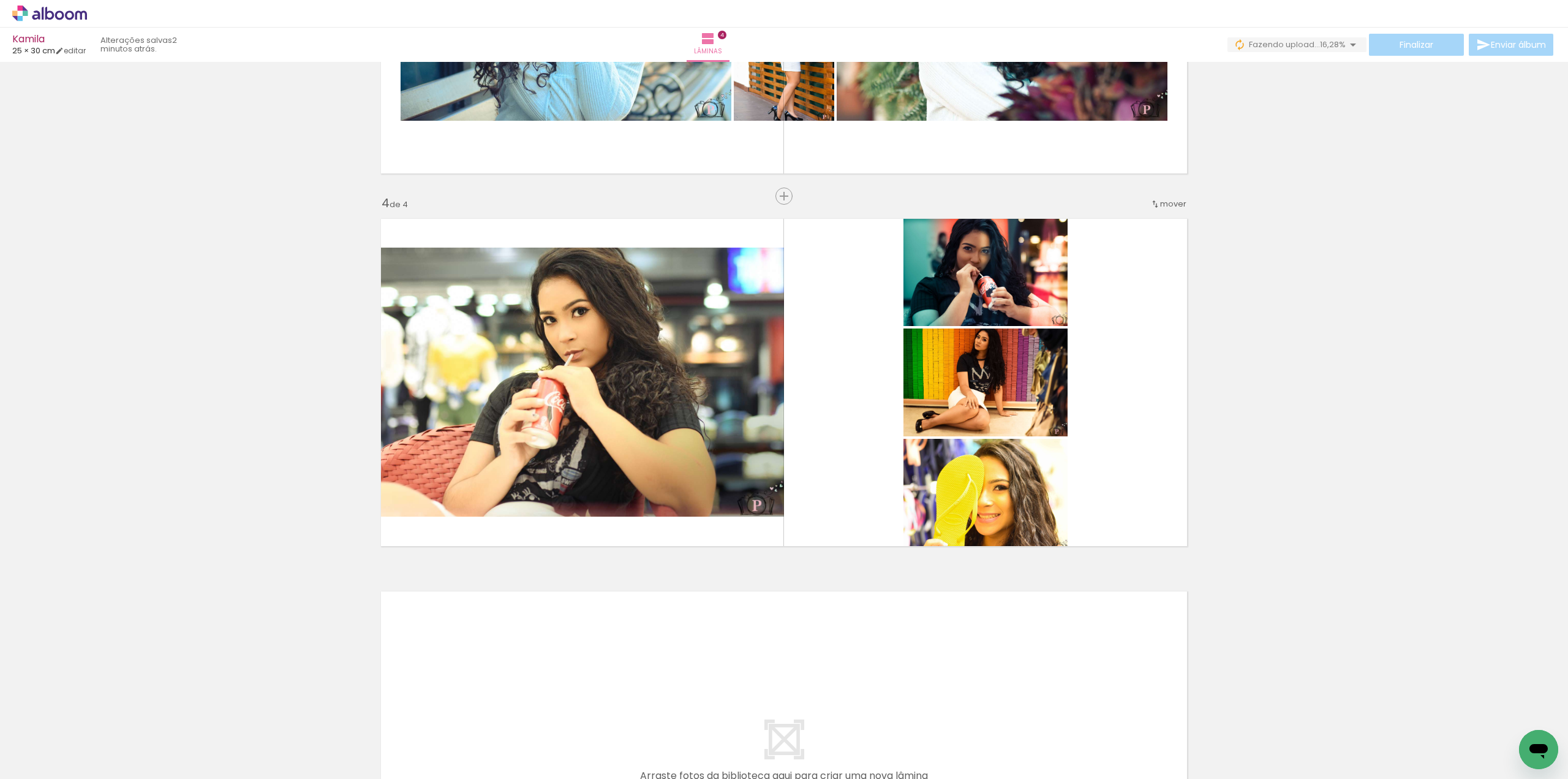
scroll to position [0, 1826]
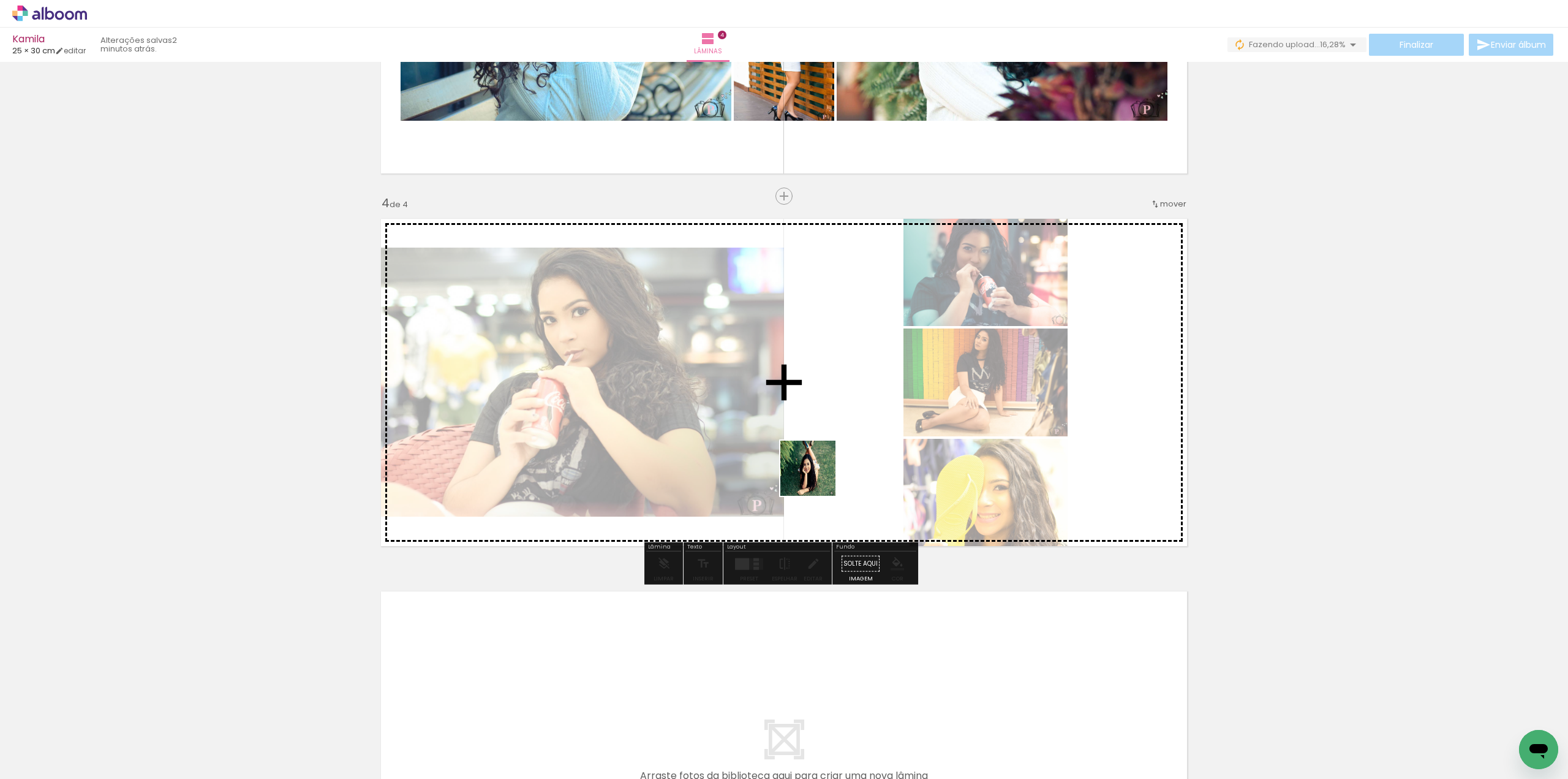
drag, startPoint x: 779, startPoint y: 752, endPoint x: 817, endPoint y: 478, distance: 276.6
click at [817, 478] on quentale-workspace at bounding box center [784, 390] width 1568 height 779
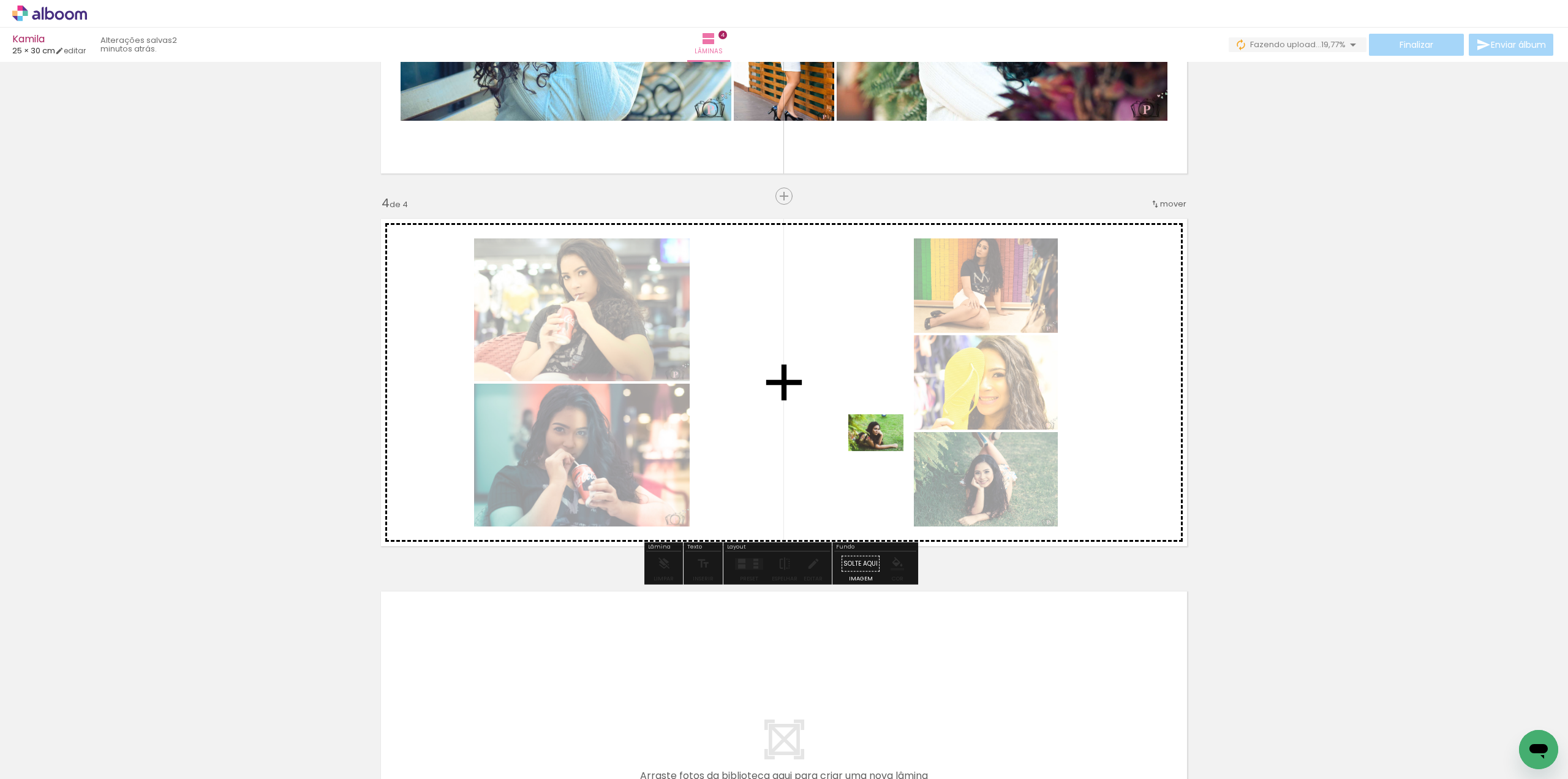
drag, startPoint x: 899, startPoint y: 743, endPoint x: 885, endPoint y: 451, distance: 292.3
click at [885, 451] on quentale-workspace at bounding box center [784, 390] width 1568 height 779
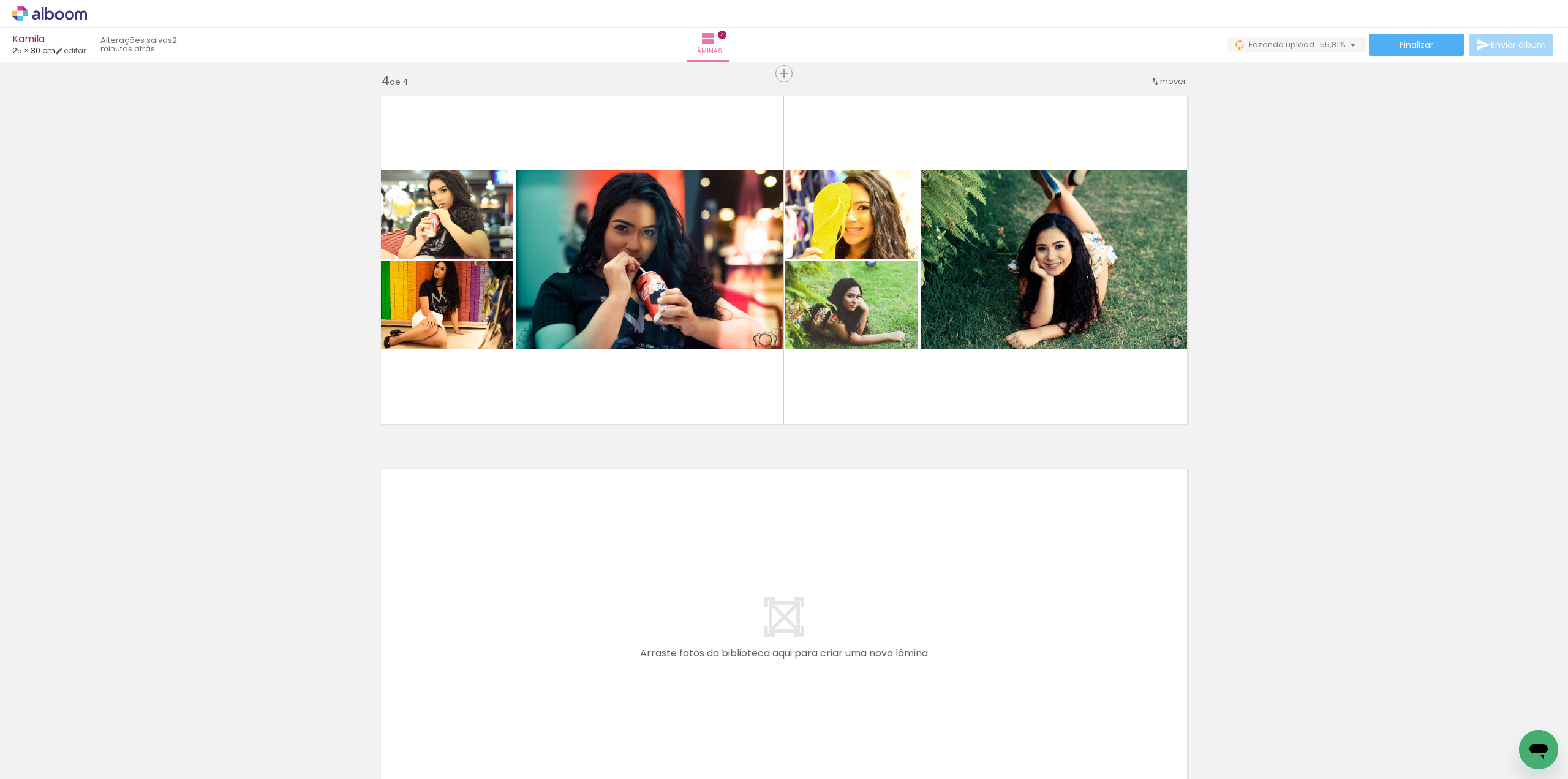
scroll to position [0, 2573]
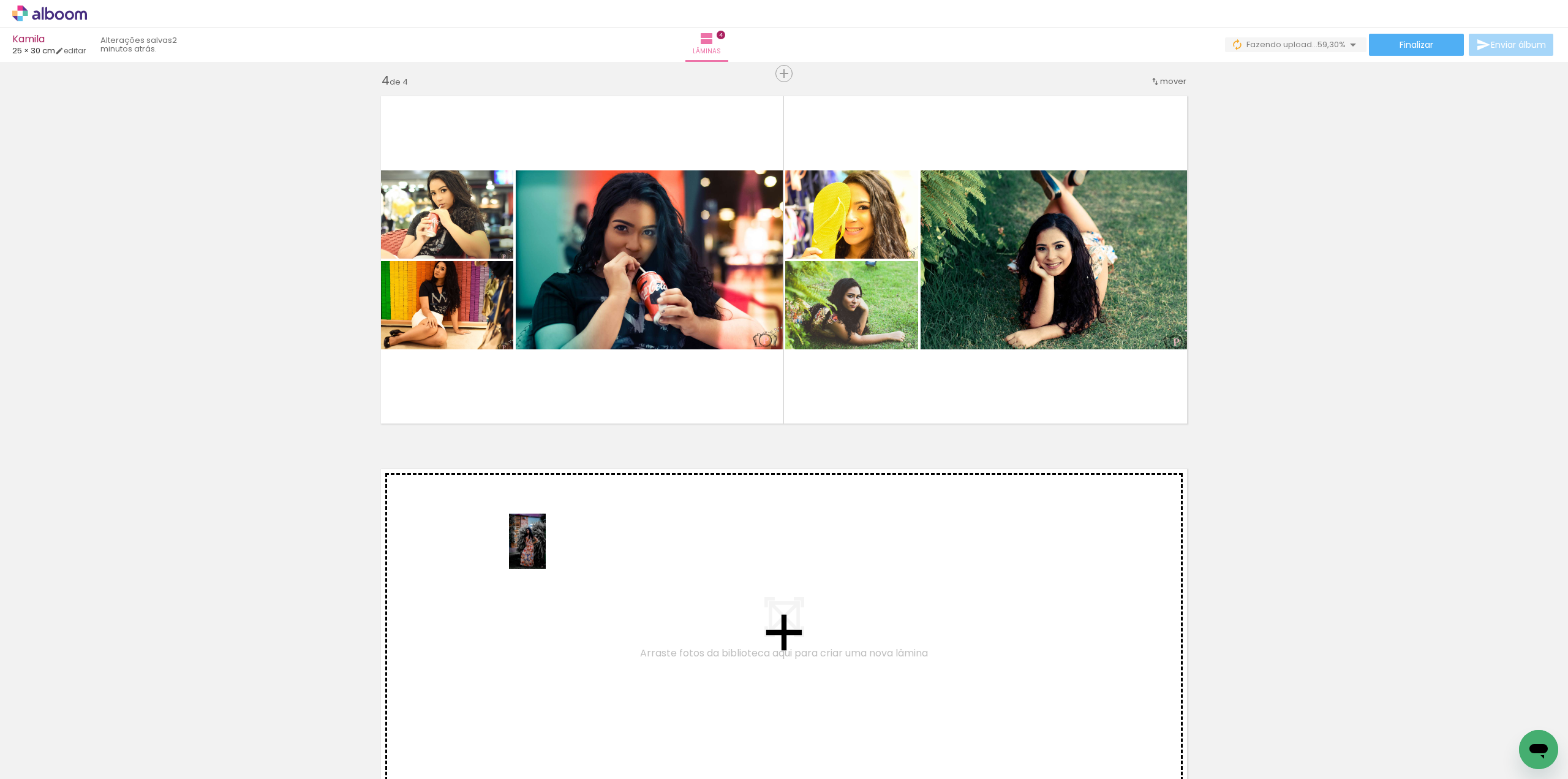
drag, startPoint x: 293, startPoint y: 758, endPoint x: 546, endPoint y: 550, distance: 327.5
click at [546, 550] on quentale-workspace at bounding box center [784, 390] width 1568 height 779
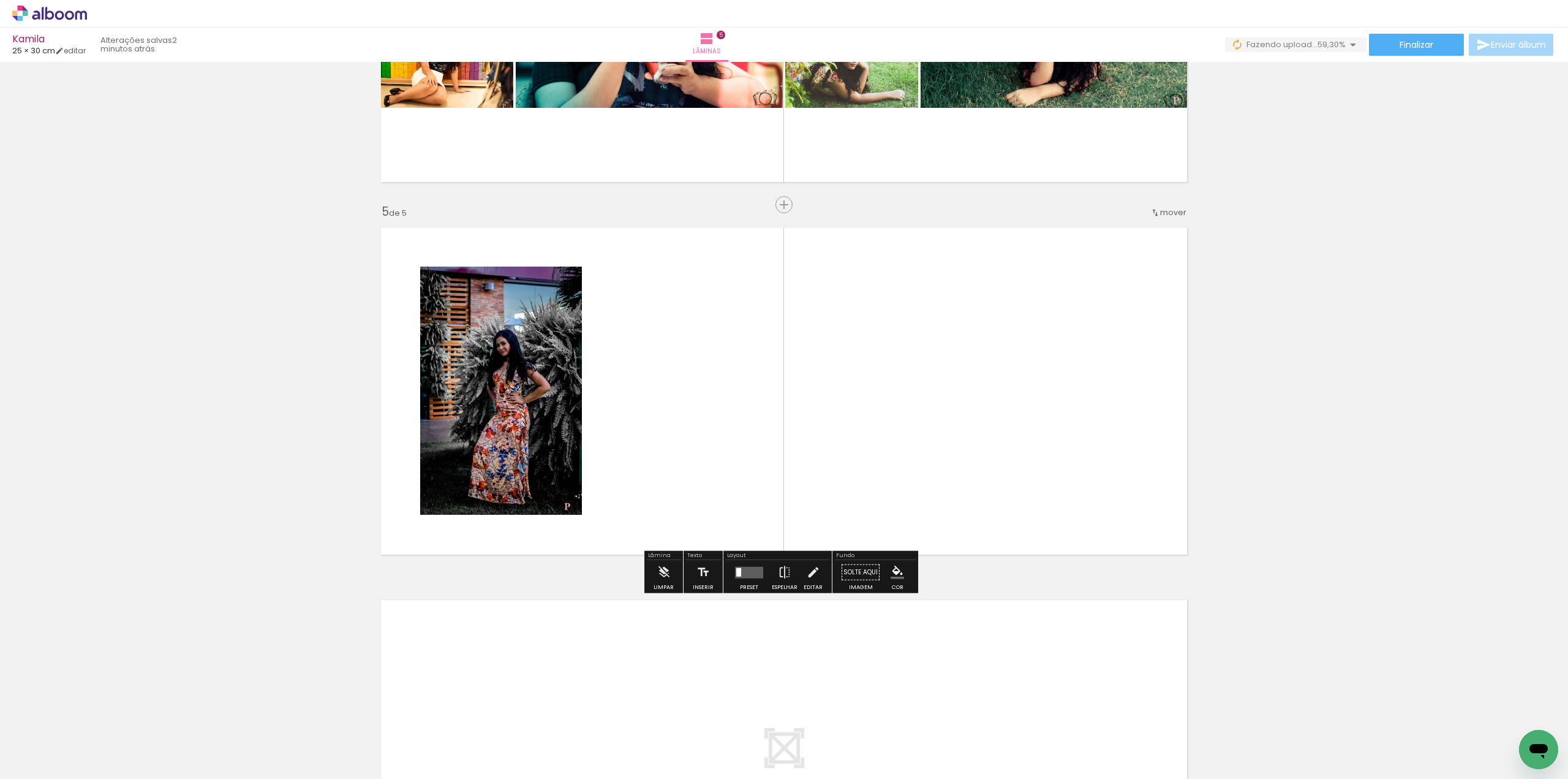
scroll to position [1376, 0]
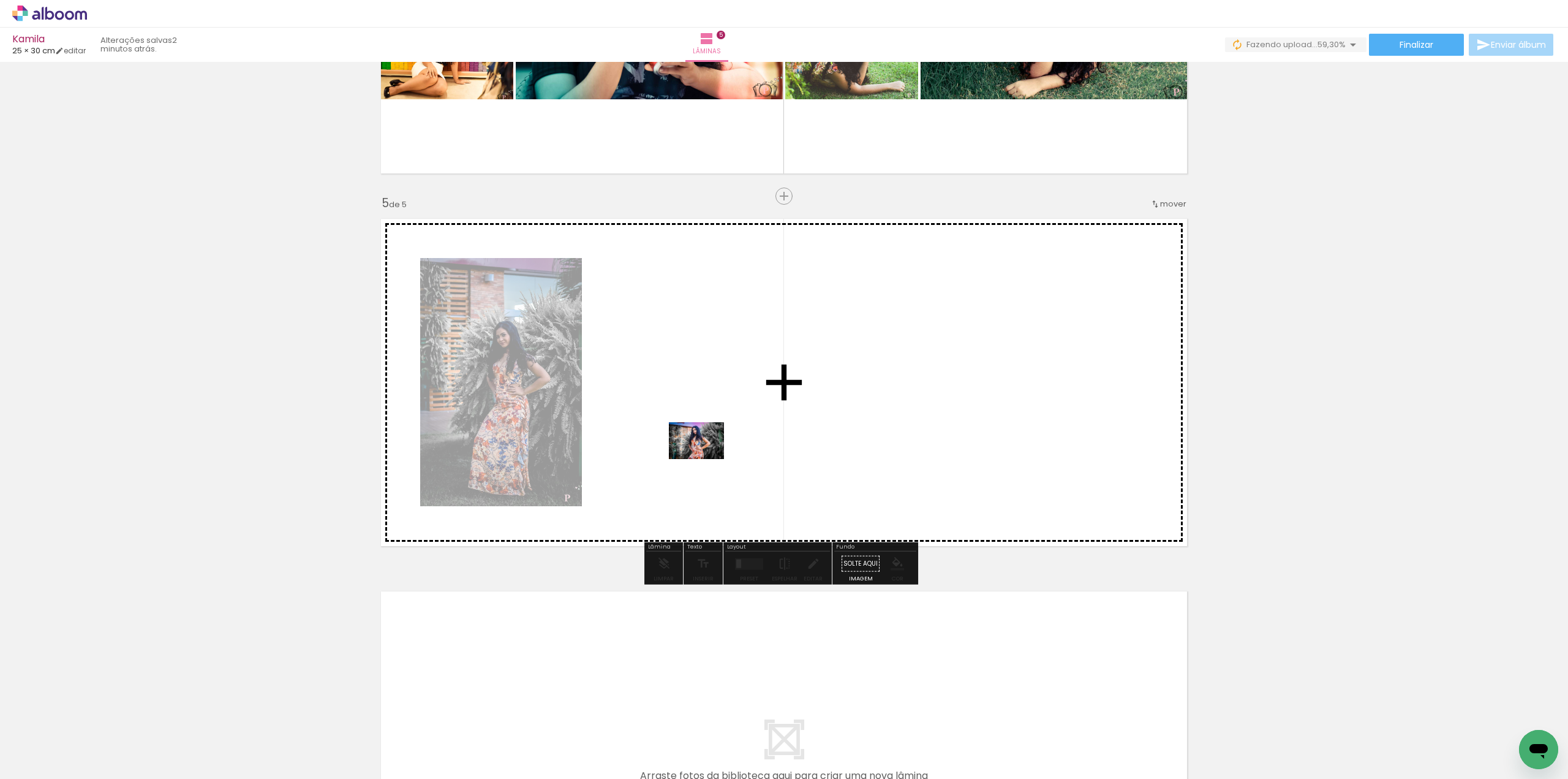
drag, startPoint x: 498, startPoint y: 674, endPoint x: 706, endPoint y: 459, distance: 299.1
click at [706, 459] on quentale-workspace at bounding box center [784, 390] width 1568 height 779
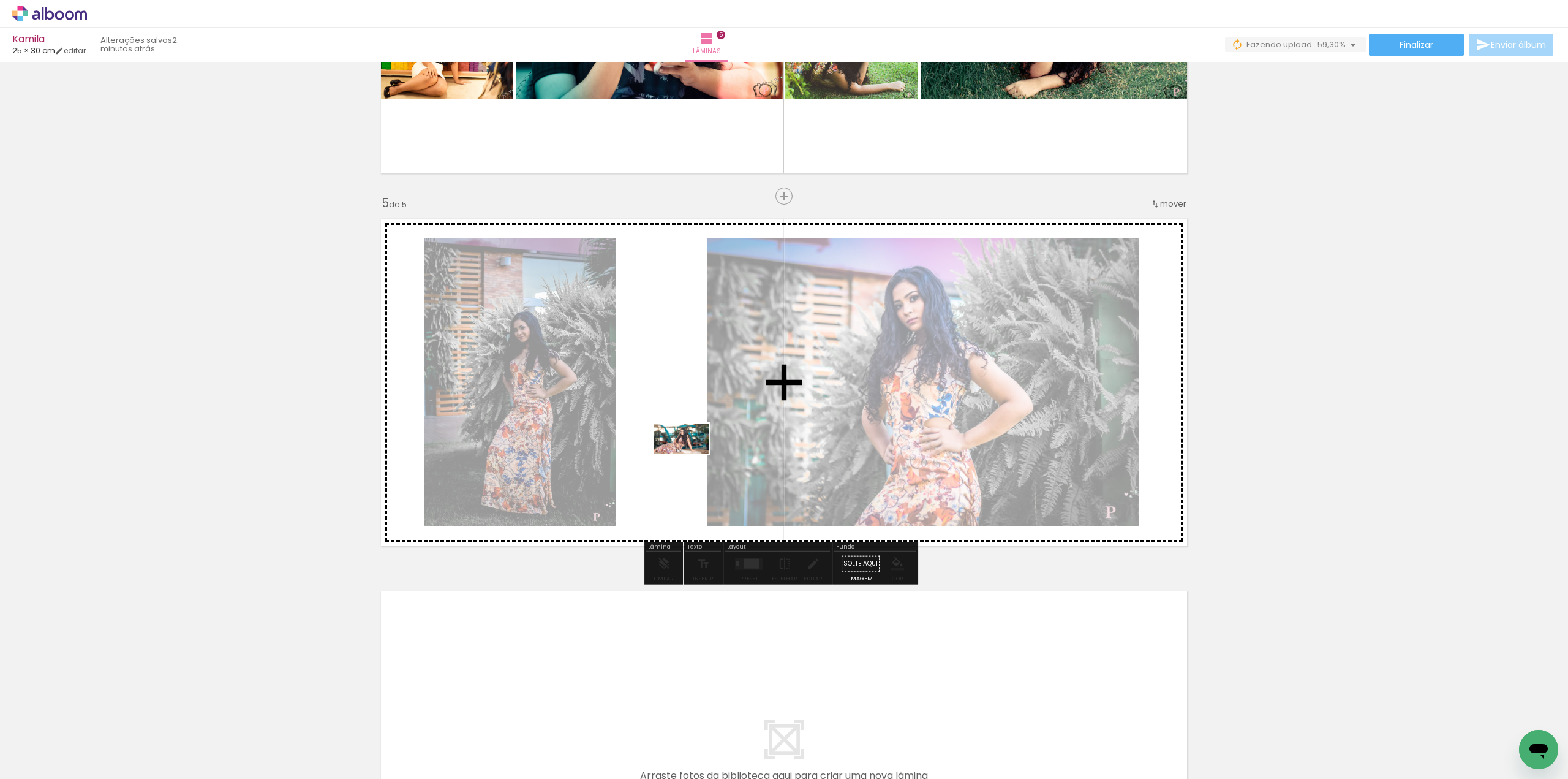
drag, startPoint x: 576, startPoint y: 737, endPoint x: 751, endPoint y: 712, distance: 176.8
click at [691, 460] on quentale-workspace at bounding box center [784, 390] width 1568 height 779
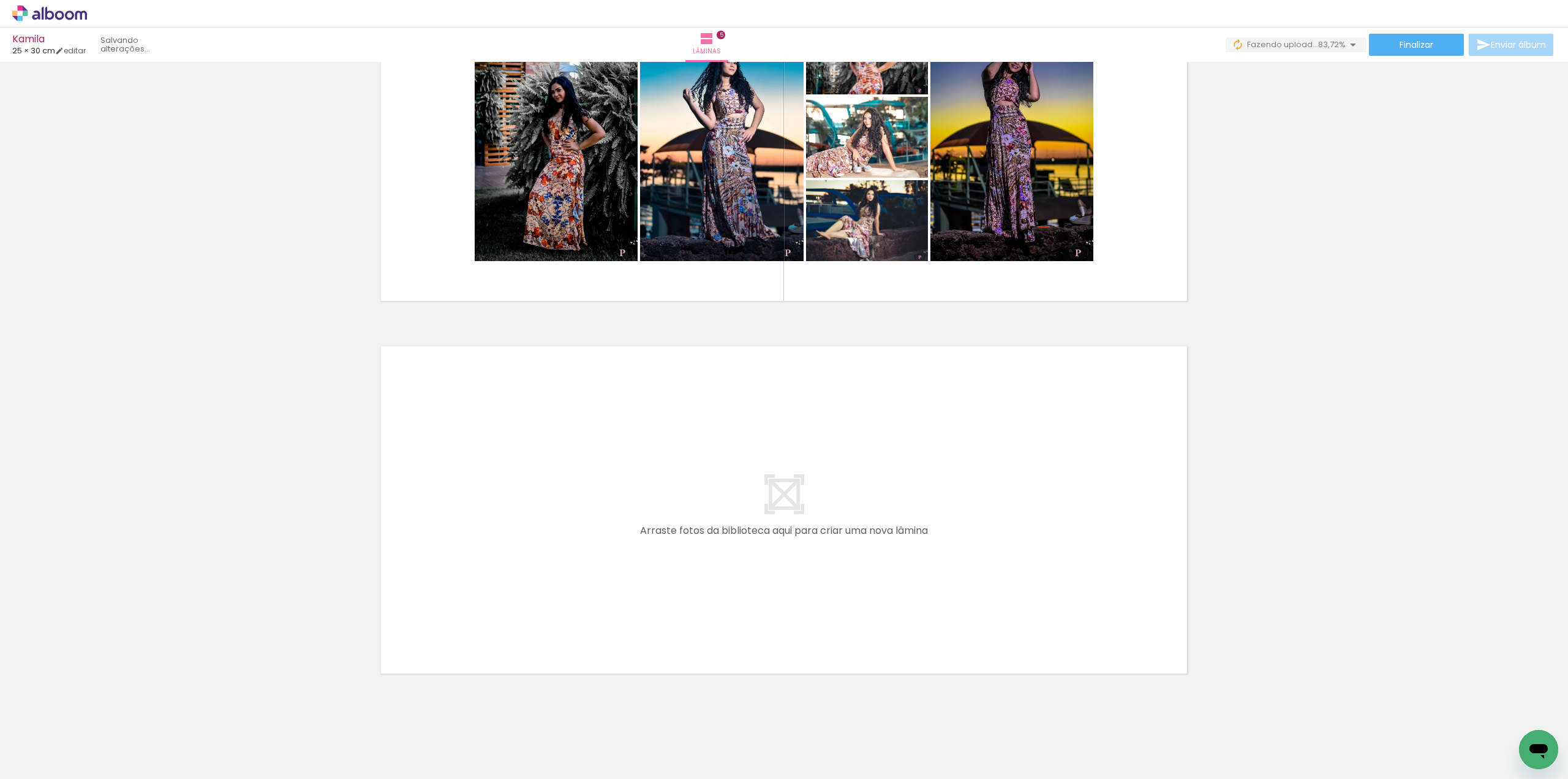
scroll to position [0, 3449]
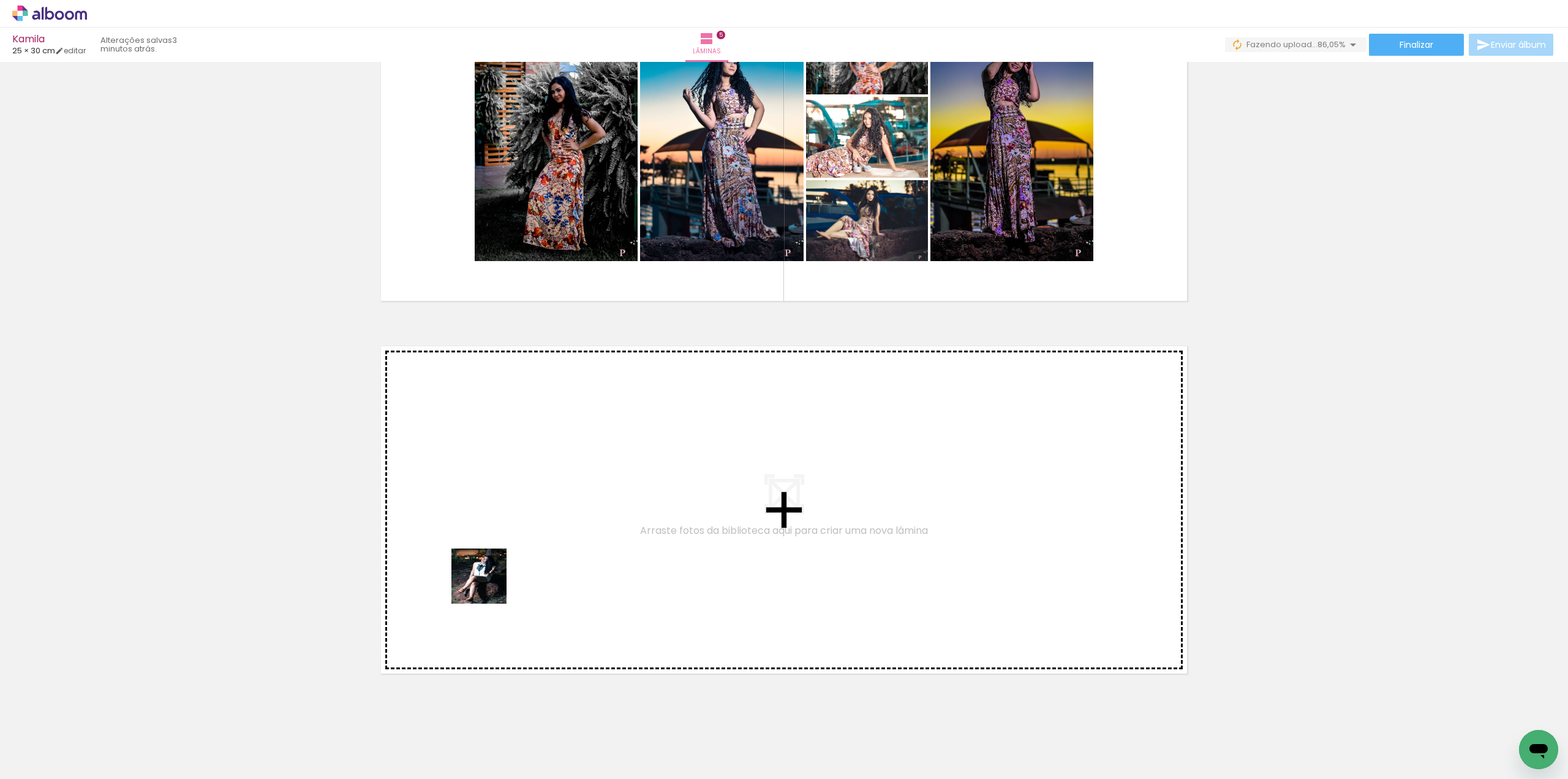
drag, startPoint x: 517, startPoint y: 747, endPoint x: 489, endPoint y: 584, distance: 165.4
click at [489, 584] on quentale-workspace at bounding box center [784, 390] width 1568 height 779
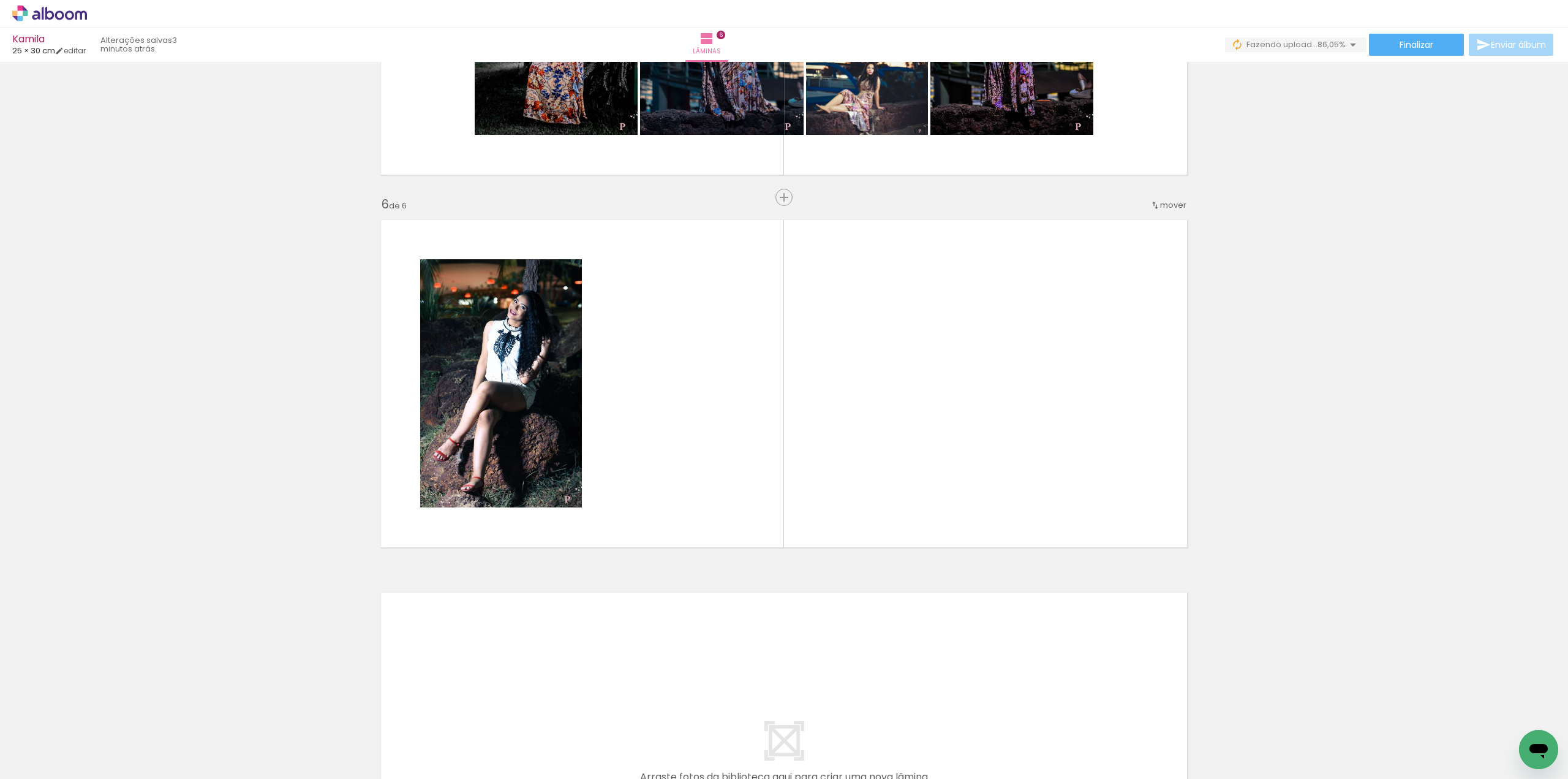
scroll to position [1748, 0]
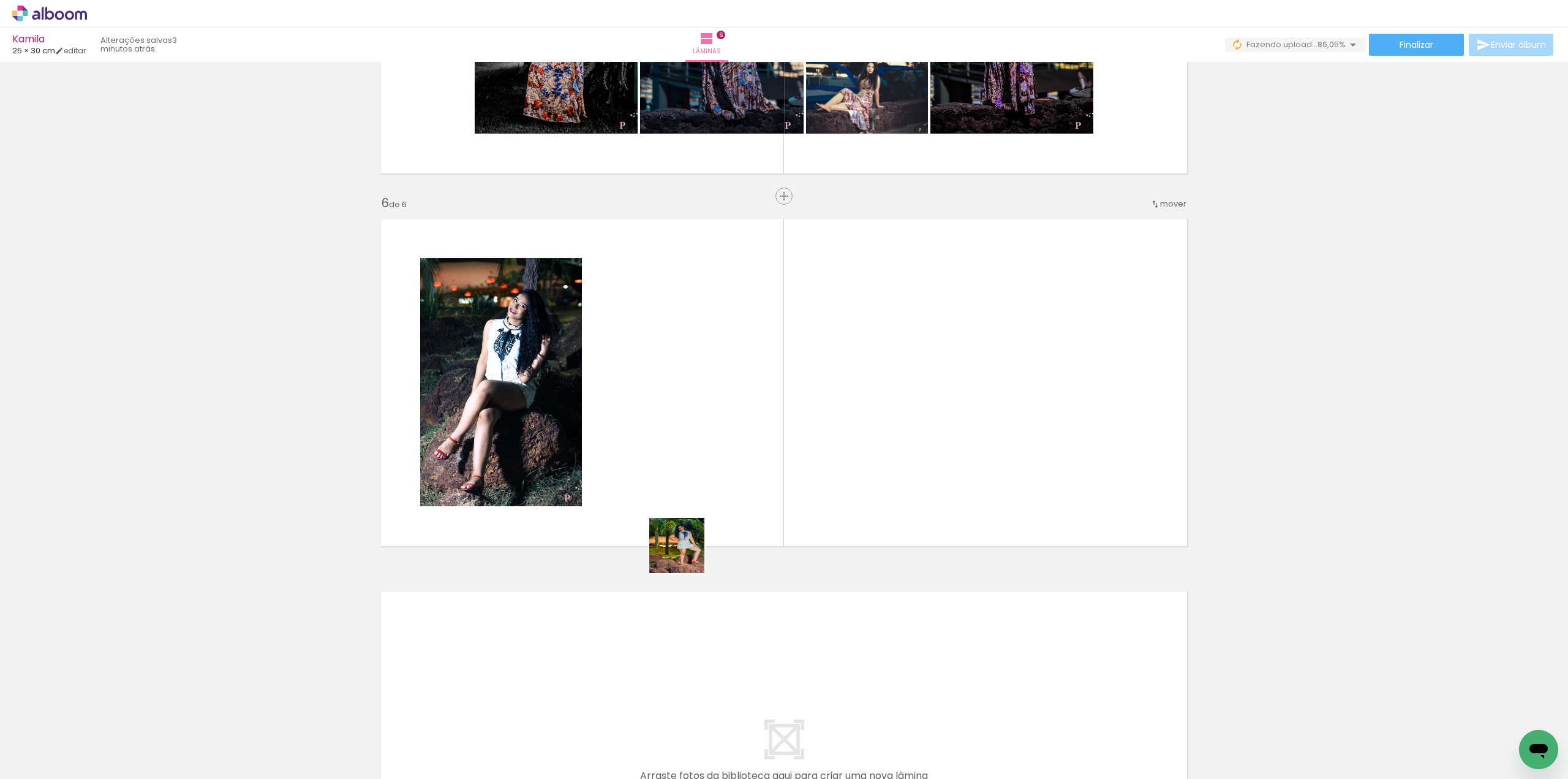
drag, startPoint x: 659, startPoint y: 744, endPoint x: 686, endPoint y: 552, distance: 193.9
click at [686, 552] on quentale-workspace at bounding box center [784, 390] width 1568 height 779
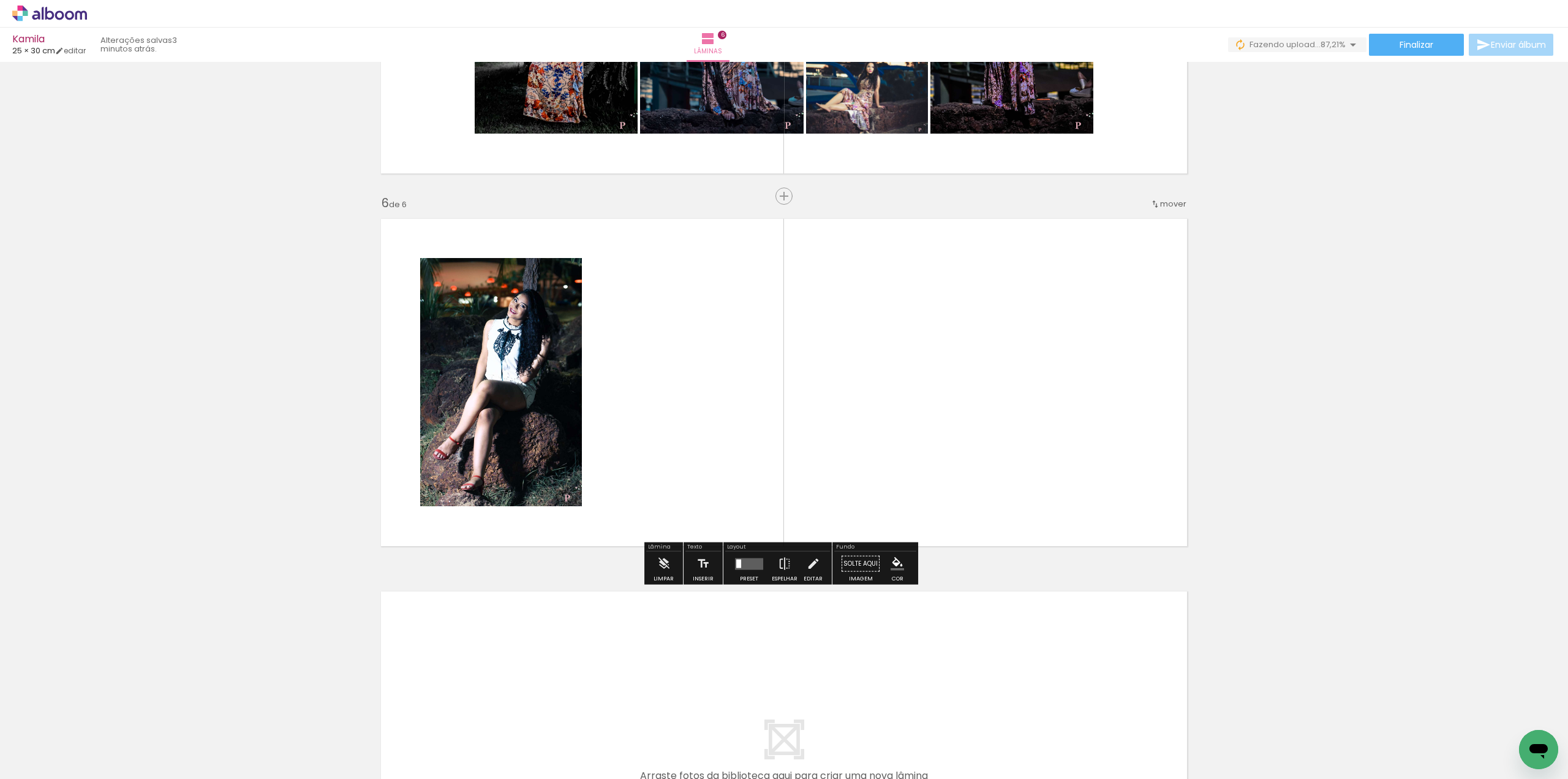
click at [686, 552] on div "Inserir" at bounding box center [703, 567] width 36 height 31
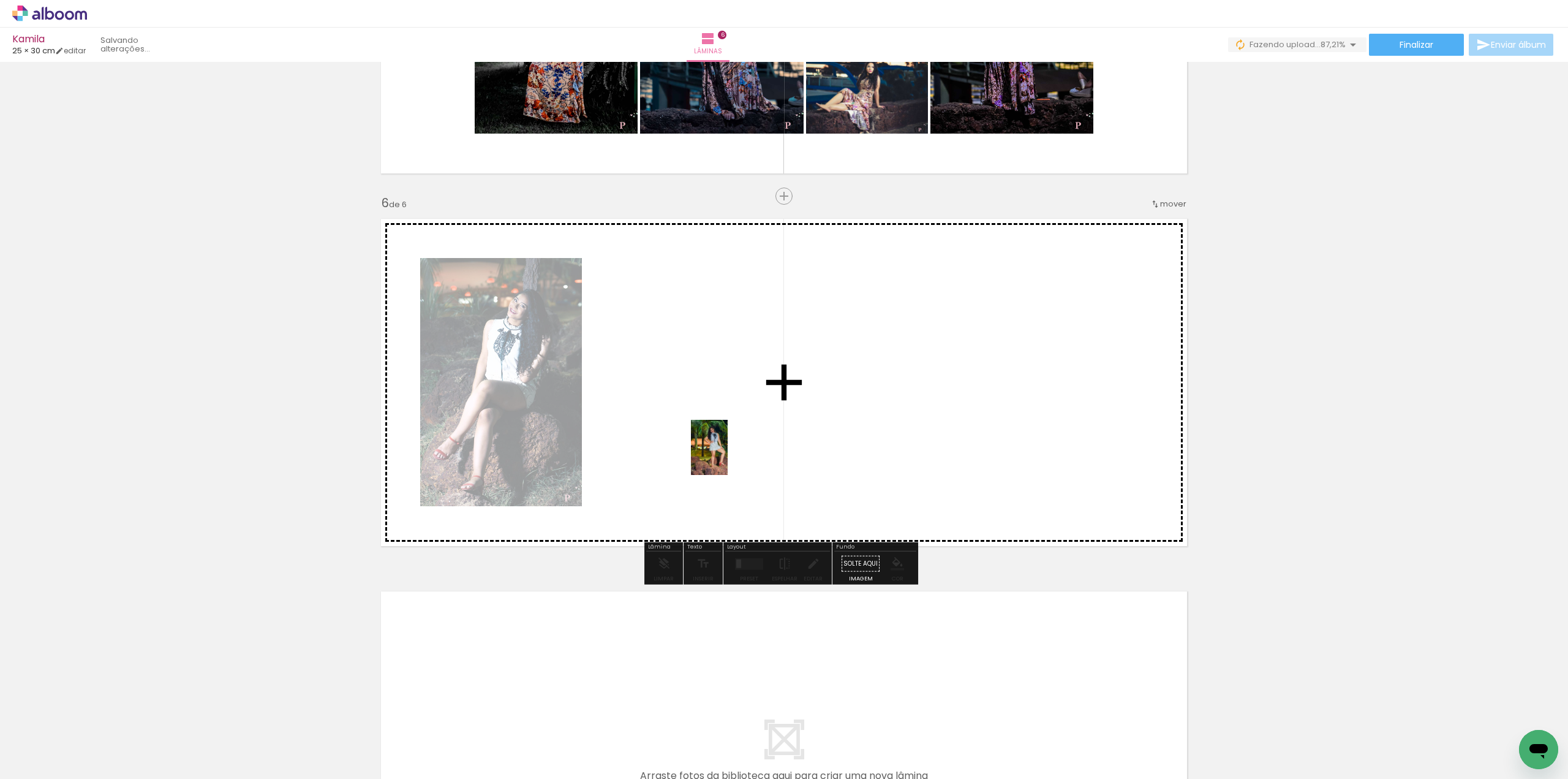
drag, startPoint x: 660, startPoint y: 750, endPoint x: 728, endPoint y: 456, distance: 301.8
click at [728, 456] on quentale-workspace at bounding box center [784, 390] width 1568 height 779
